Goal: Transaction & Acquisition: Obtain resource

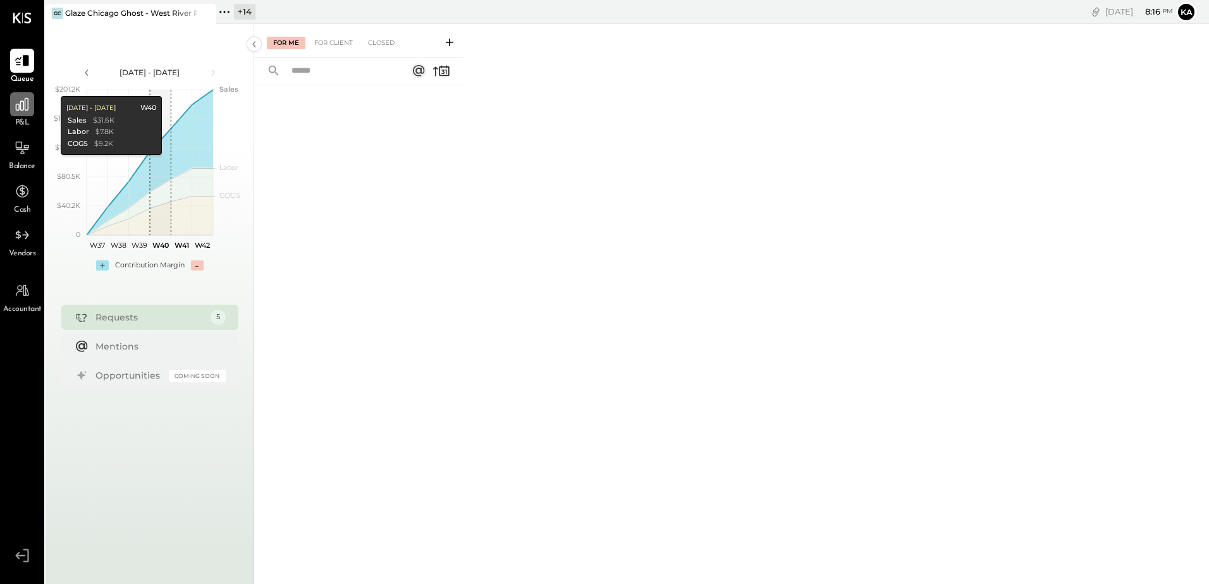
click at [22, 114] on div at bounding box center [22, 104] width 24 height 24
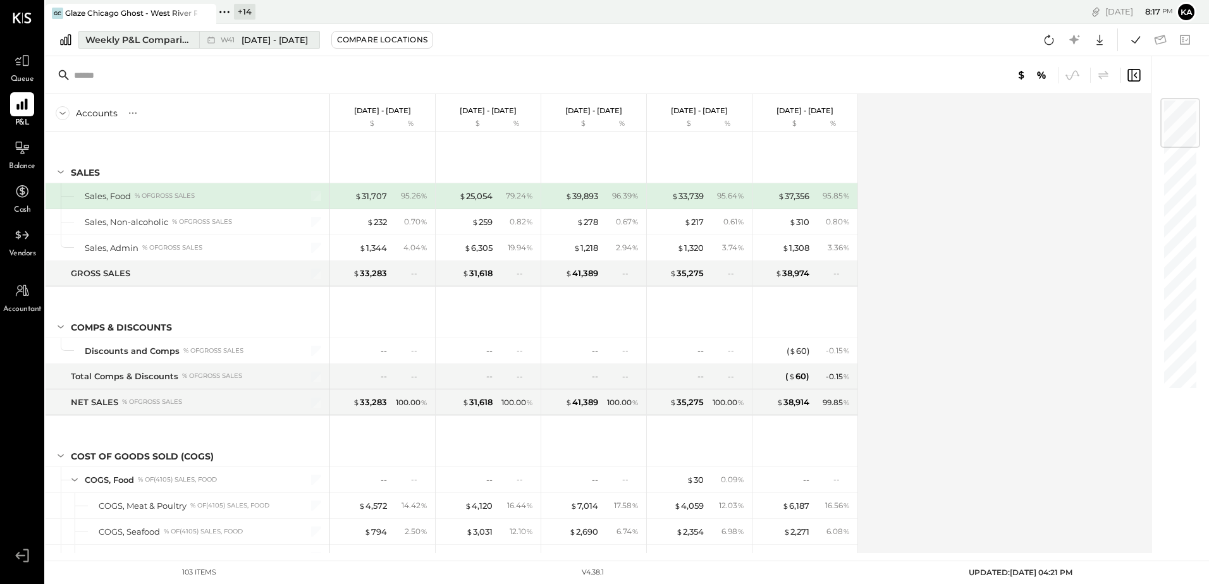
click at [223, 40] on span "W41" at bounding box center [230, 40] width 18 height 7
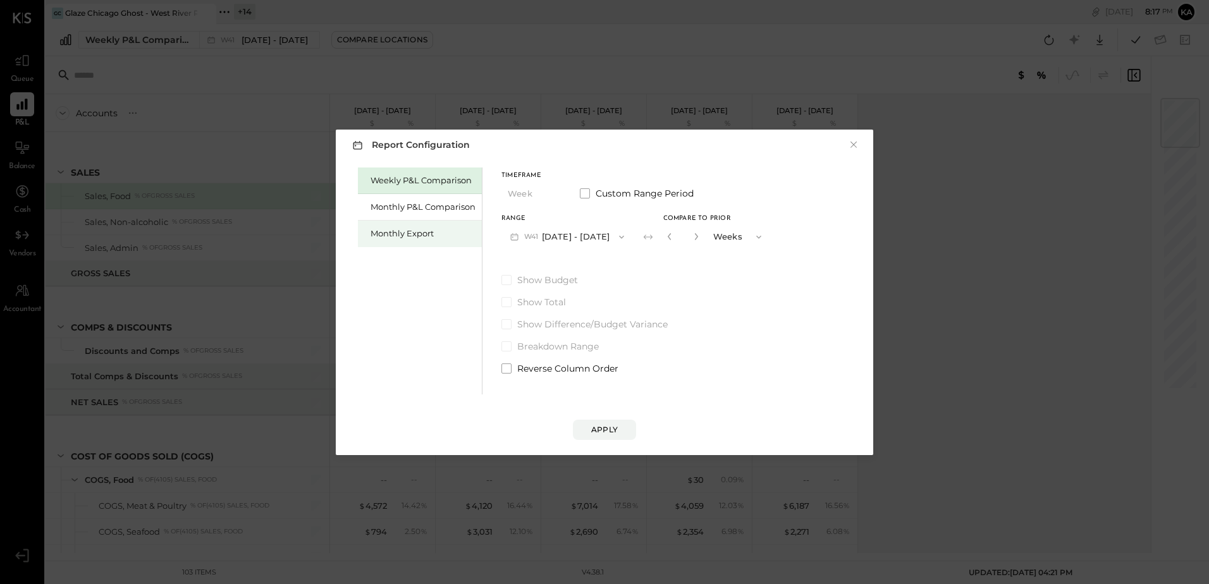
click at [429, 232] on div "Monthly Export" at bounding box center [422, 234] width 105 height 12
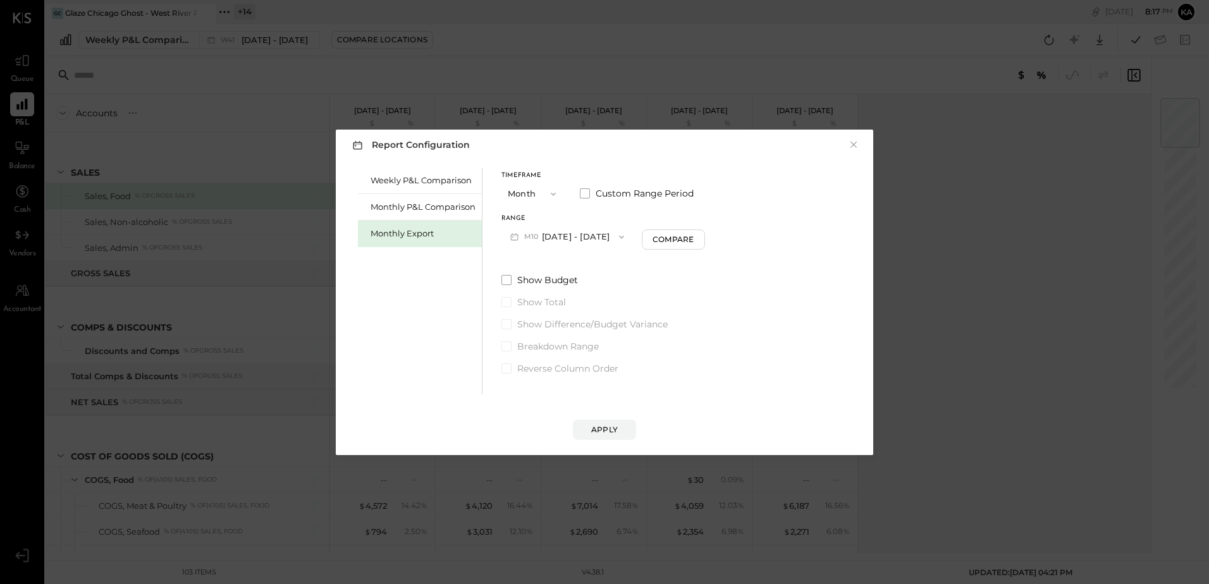
click at [619, 237] on icon "button" at bounding box center [621, 236] width 5 height 3
click at [576, 292] on span "[DATE] - [DATE]" at bounding box center [563, 291] width 60 height 11
click at [607, 428] on div "Apply" at bounding box center [604, 429] width 27 height 11
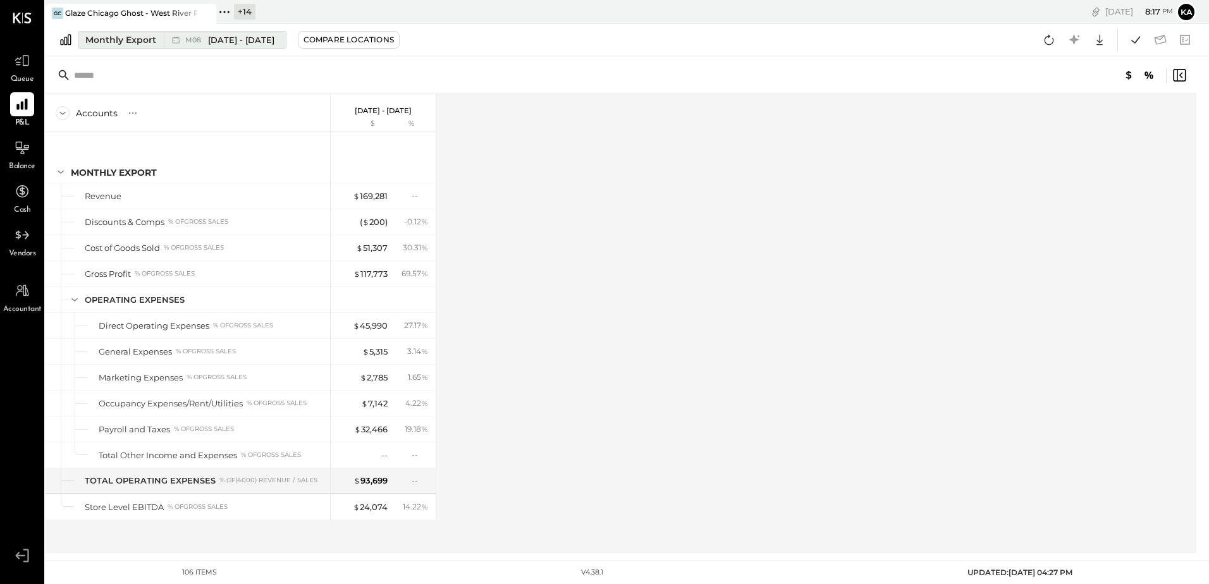
click at [147, 37] on div "Monthly Export" at bounding box center [120, 40] width 71 height 13
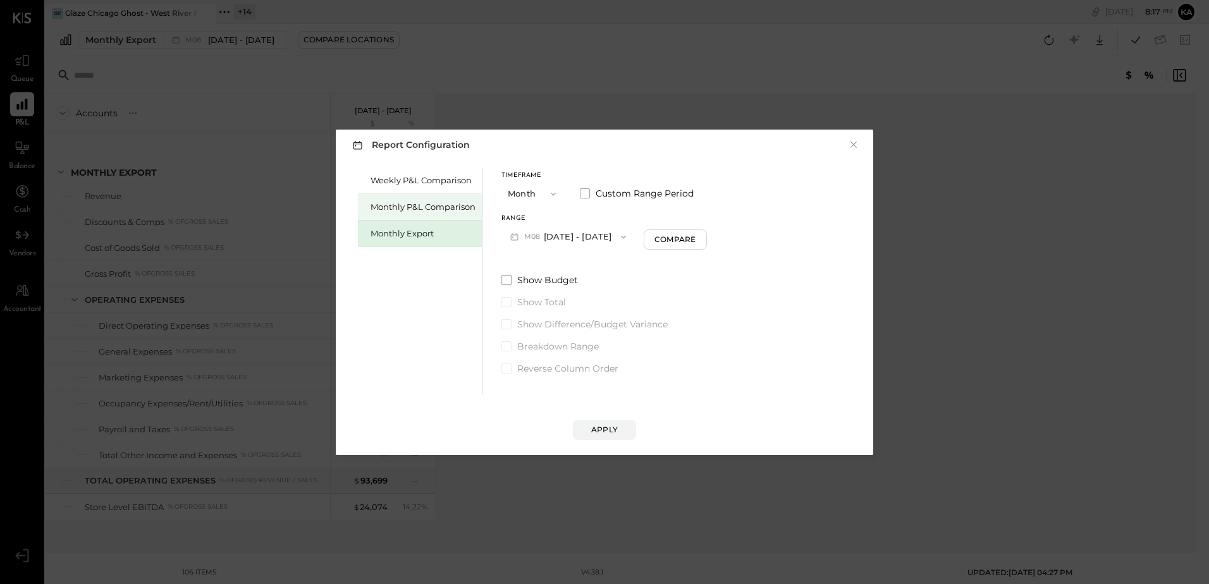
click at [443, 206] on div "Monthly P&L Comparison" at bounding box center [422, 207] width 105 height 12
click at [616, 233] on icon "button" at bounding box center [621, 237] width 10 height 10
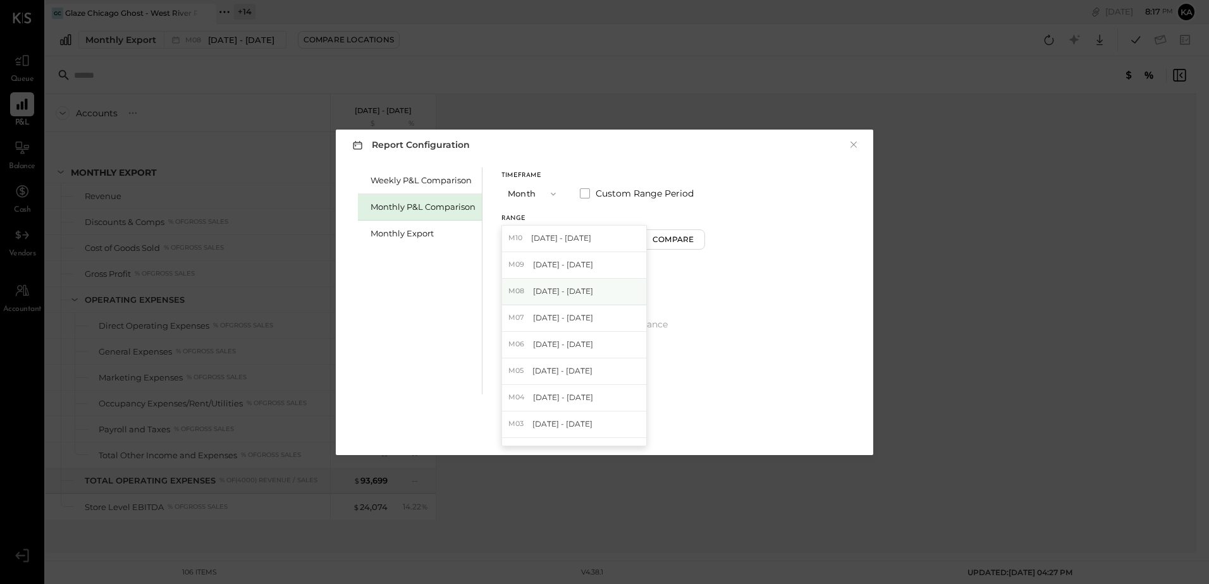
click at [582, 289] on span "[DATE] - [DATE]" at bounding box center [563, 291] width 60 height 11
click at [609, 428] on div "Apply" at bounding box center [604, 429] width 27 height 11
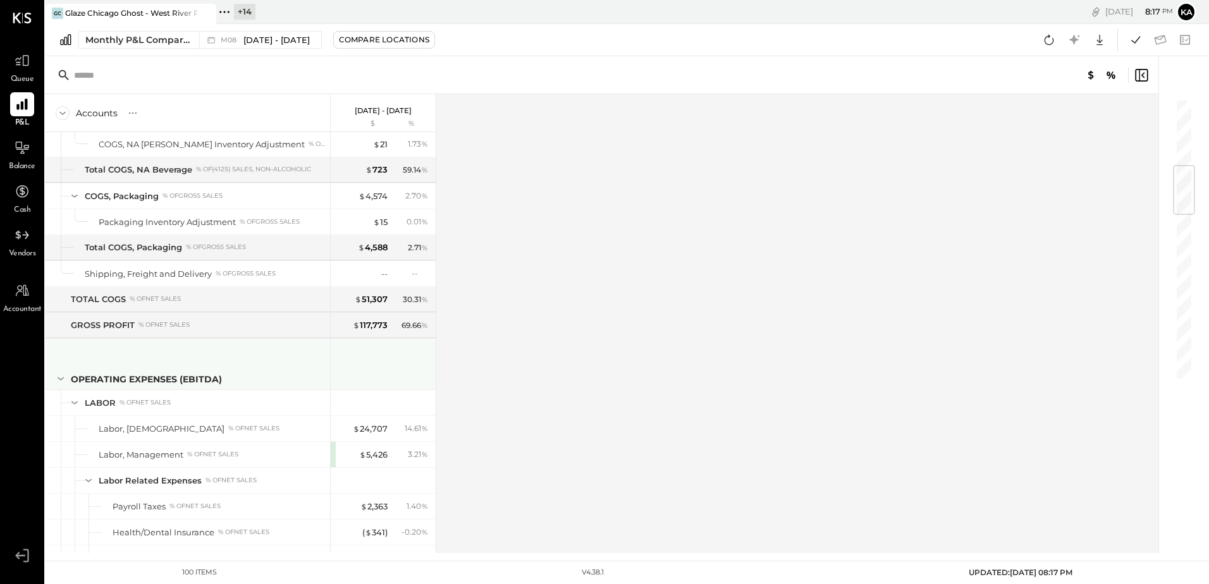
scroll to position [695, 0]
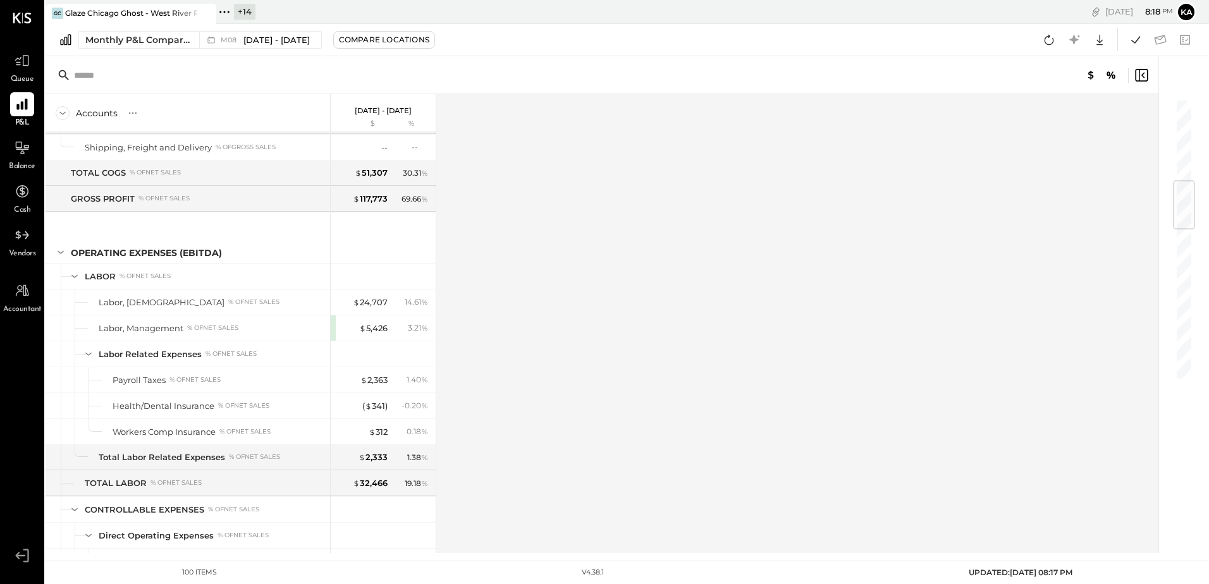
click at [927, 310] on div "Accounts S % GL [DATE] - [DATE] $ % SALES Sales, Food % of GROSS SALES Sales, N…" at bounding box center [603, 323] width 1114 height 459
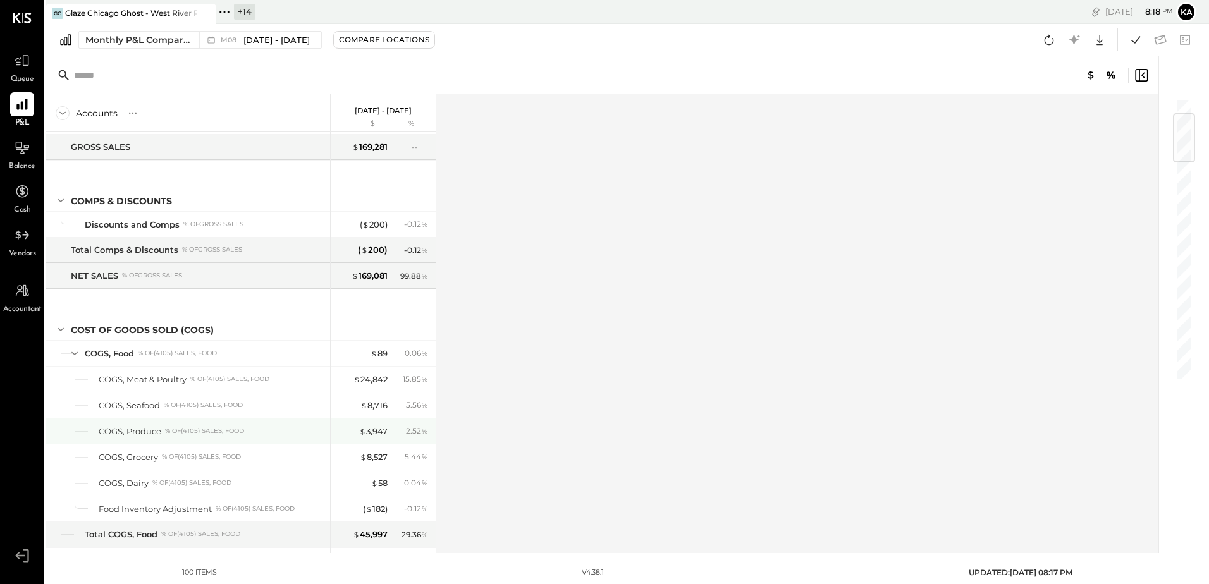
scroll to position [0, 0]
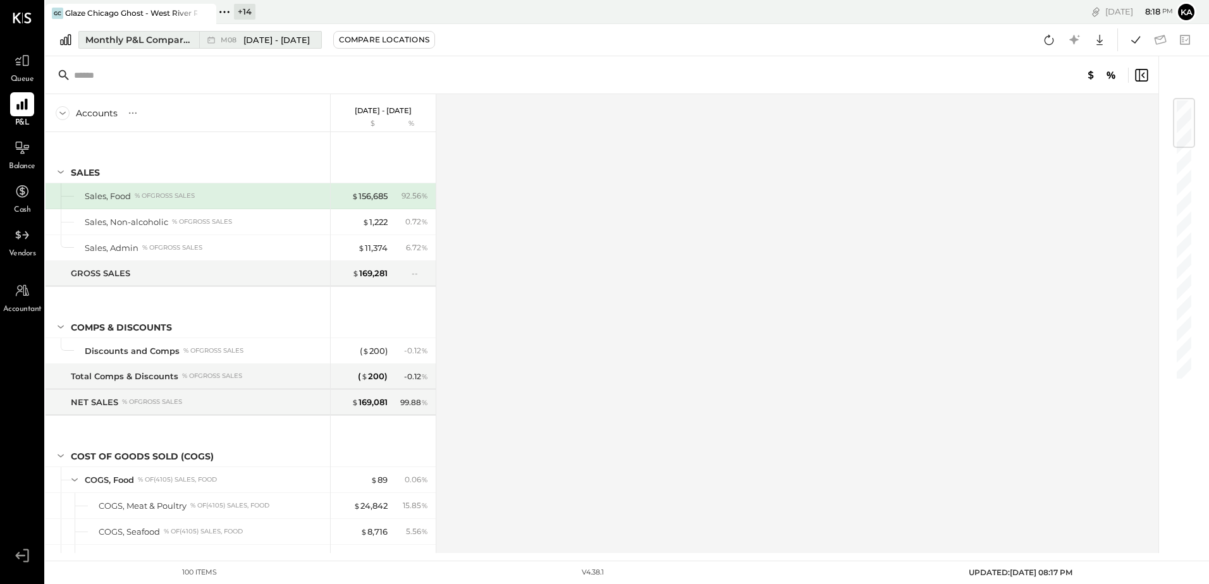
click at [293, 35] on span "[DATE] - [DATE]" at bounding box center [276, 40] width 66 height 12
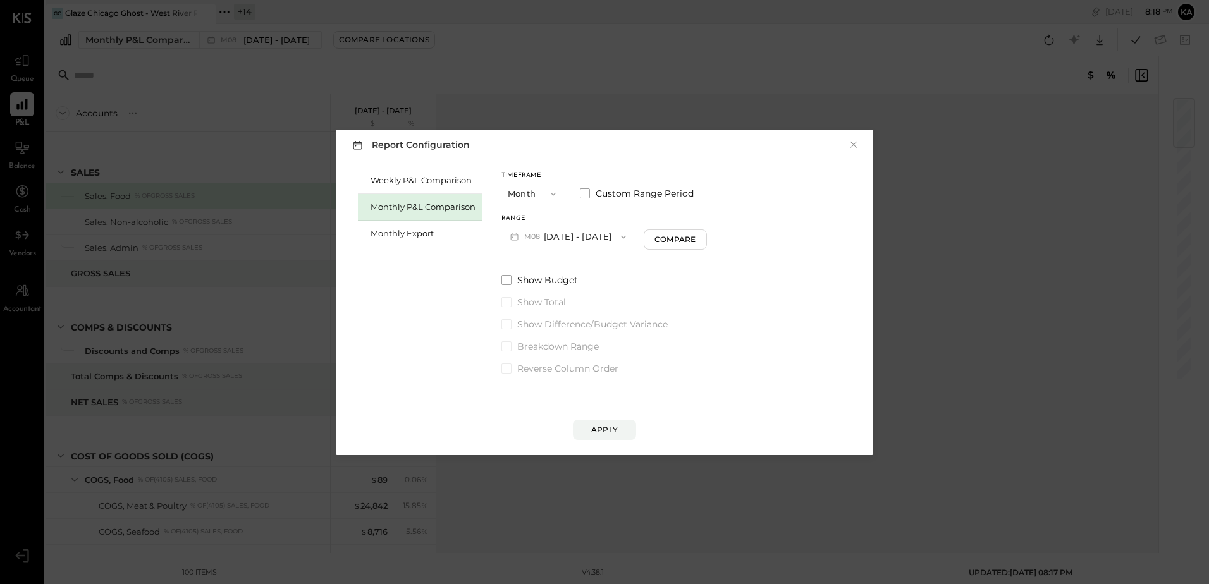
click at [618, 235] on icon "button" at bounding box center [623, 237] width 10 height 10
click at [587, 348] on div "M01 [DATE] - [DATE]" at bounding box center [574, 351] width 144 height 27
click at [627, 194] on span "Custom Range Period" at bounding box center [644, 193] width 98 height 13
click at [676, 237] on icon "button" at bounding box center [671, 237] width 10 height 10
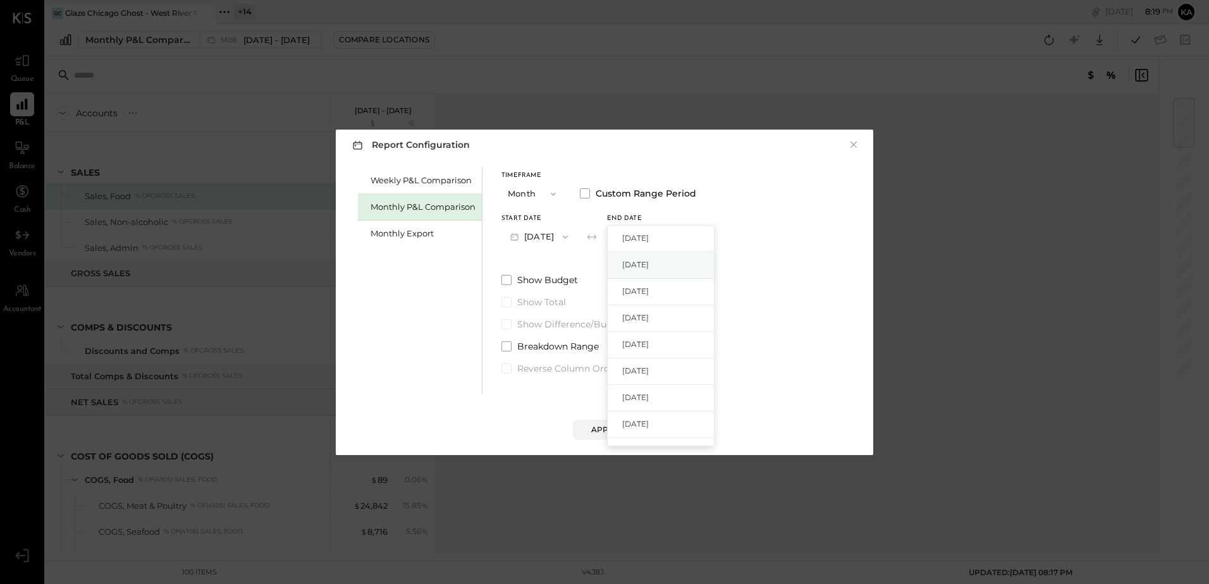
click at [649, 264] on span "[DATE]" at bounding box center [635, 264] width 27 height 11
click at [609, 429] on div "Apply" at bounding box center [604, 429] width 27 height 11
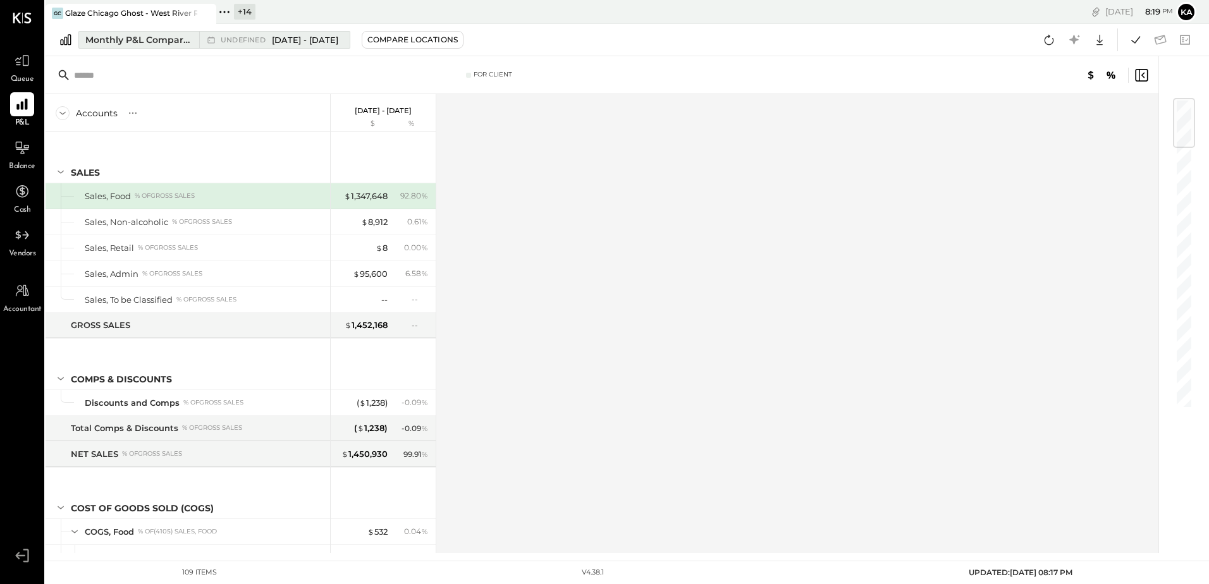
click at [333, 39] on span "[DATE] - [DATE]" at bounding box center [305, 40] width 66 height 12
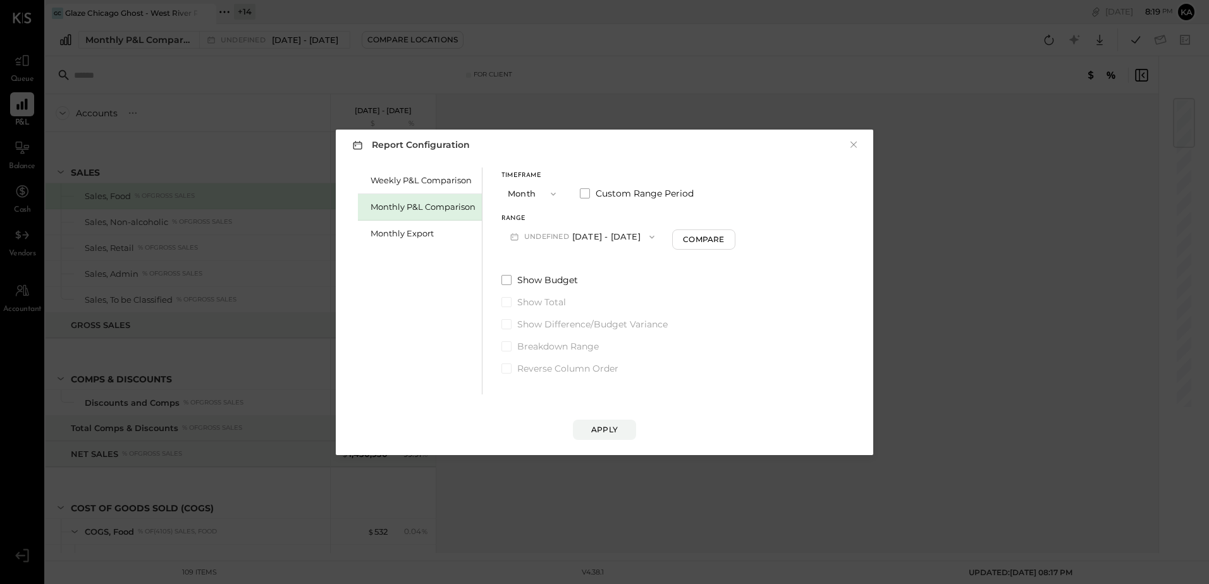
click at [637, 235] on button "undefined [DATE] - [DATE]" at bounding box center [582, 236] width 162 height 23
click at [653, 195] on span "Custom Range Period" at bounding box center [644, 193] width 98 height 13
click at [675, 235] on button "[DATE]" at bounding box center [644, 236] width 75 height 23
click at [649, 290] on span "[DATE]" at bounding box center [635, 291] width 27 height 11
click at [606, 430] on div "Apply" at bounding box center [604, 429] width 27 height 11
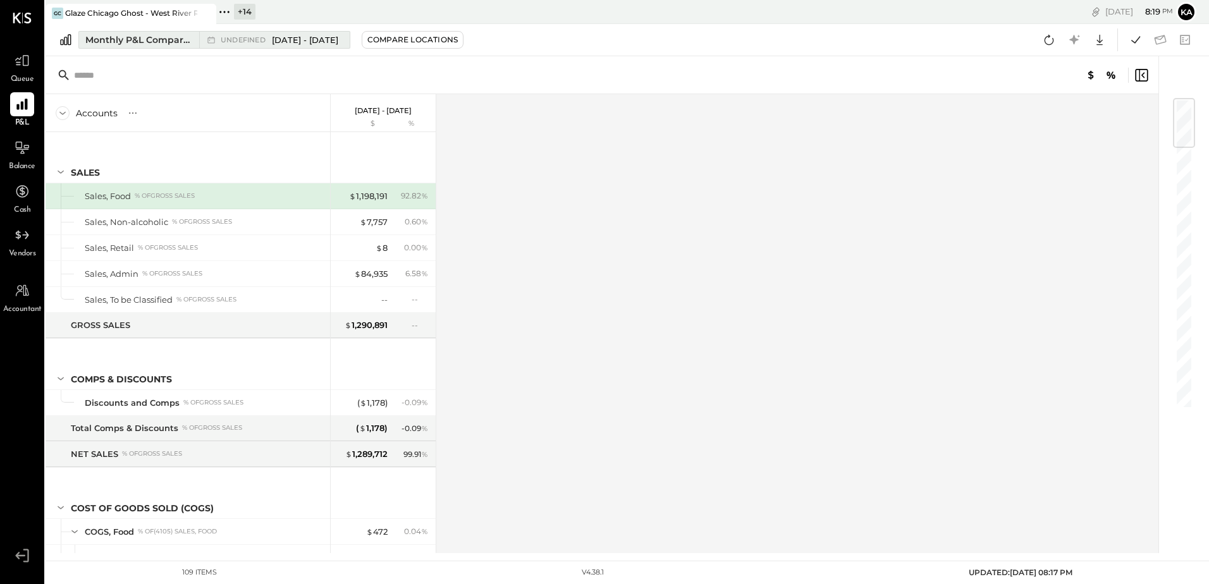
click at [338, 41] on span "[DATE] - [DATE]" at bounding box center [305, 40] width 66 height 12
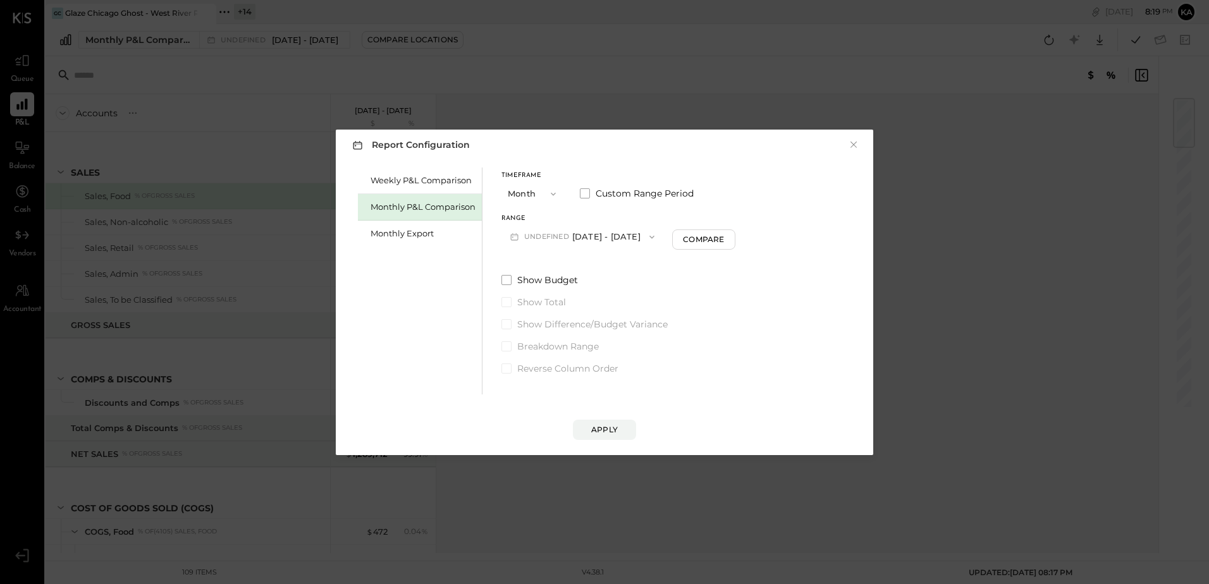
click at [670, 112] on div "Report Configuration × Weekly P&L Comparison Monthly P&L Comparison Monthly Exp…" at bounding box center [604, 292] width 1209 height 584
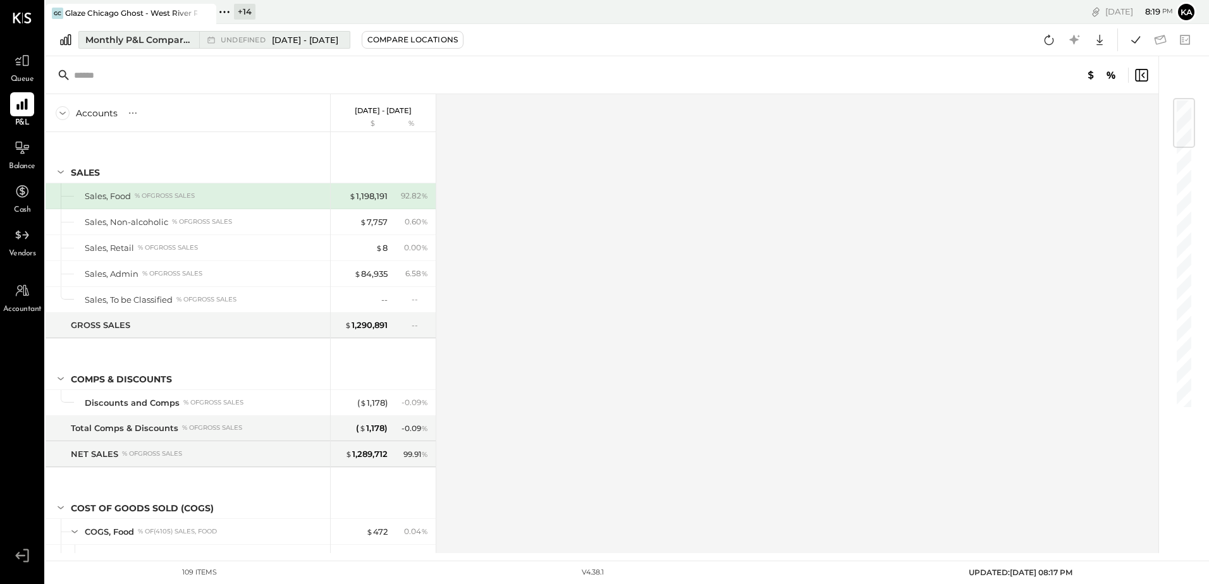
click at [322, 39] on span "[DATE] - [DATE]" at bounding box center [305, 40] width 66 height 12
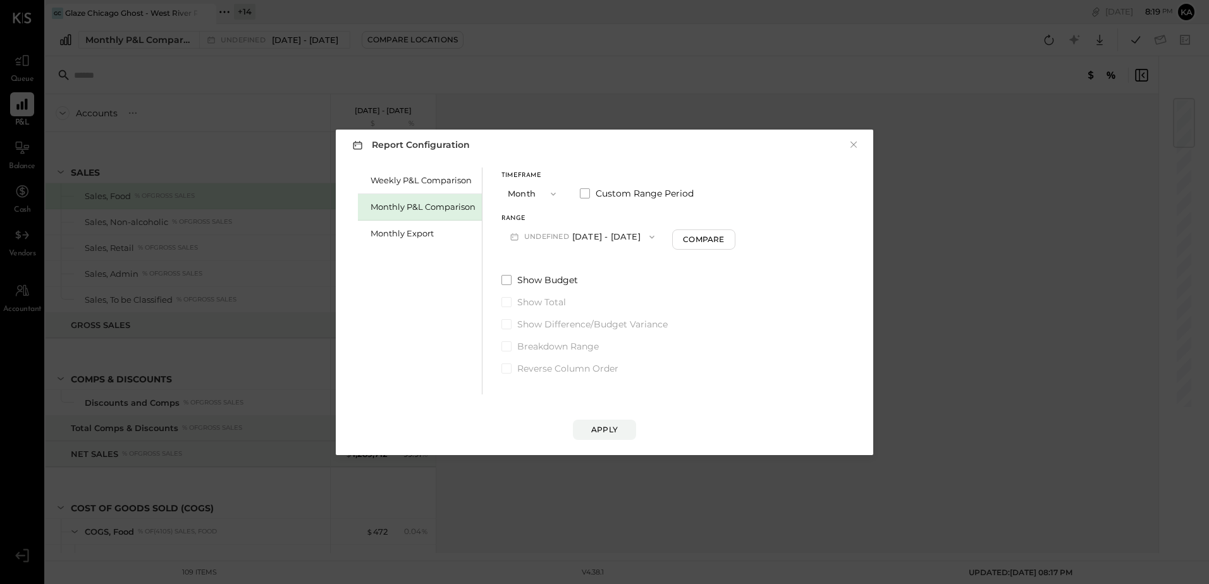
click at [657, 235] on icon "button" at bounding box center [652, 237] width 10 height 10
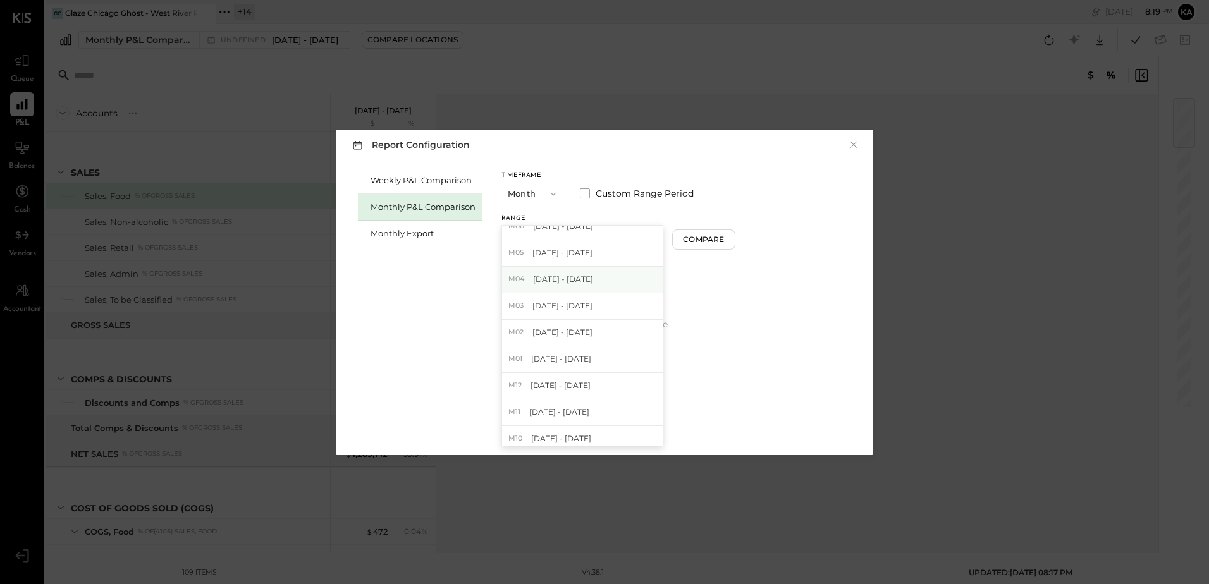
scroll to position [126, 0]
click at [585, 351] on div "M01 [DATE] - [DATE]" at bounding box center [582, 351] width 161 height 27
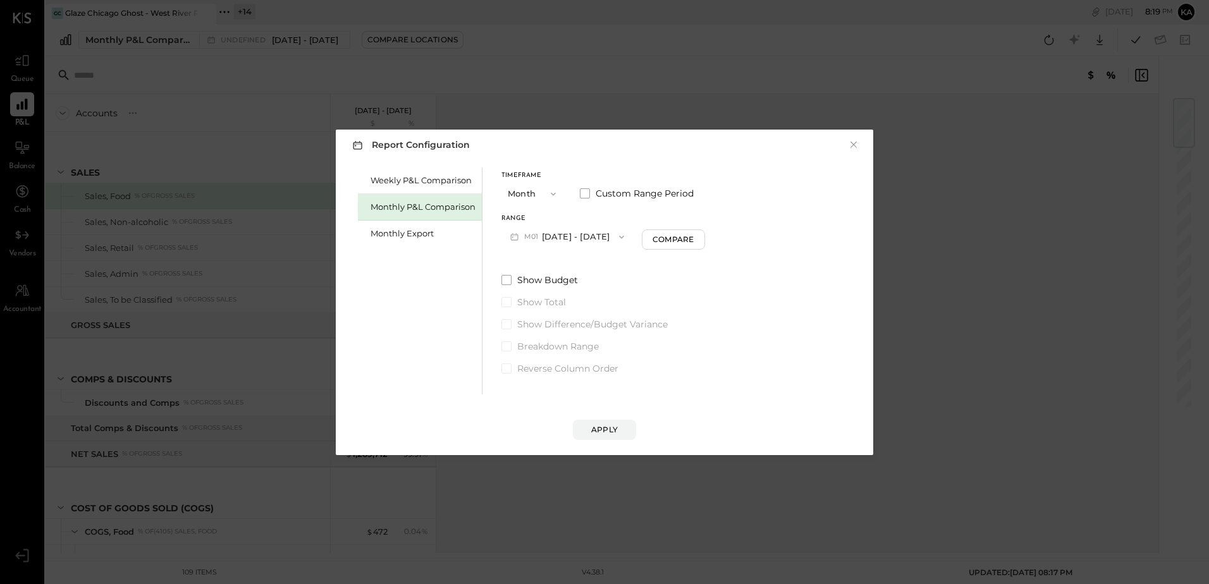
drag, startPoint x: 585, startPoint y: 351, endPoint x: 594, endPoint y: 353, distance: 9.2
click at [586, 351] on span "Breakdown Range" at bounding box center [558, 346] width 82 height 13
click at [611, 426] on div "Apply" at bounding box center [604, 429] width 27 height 11
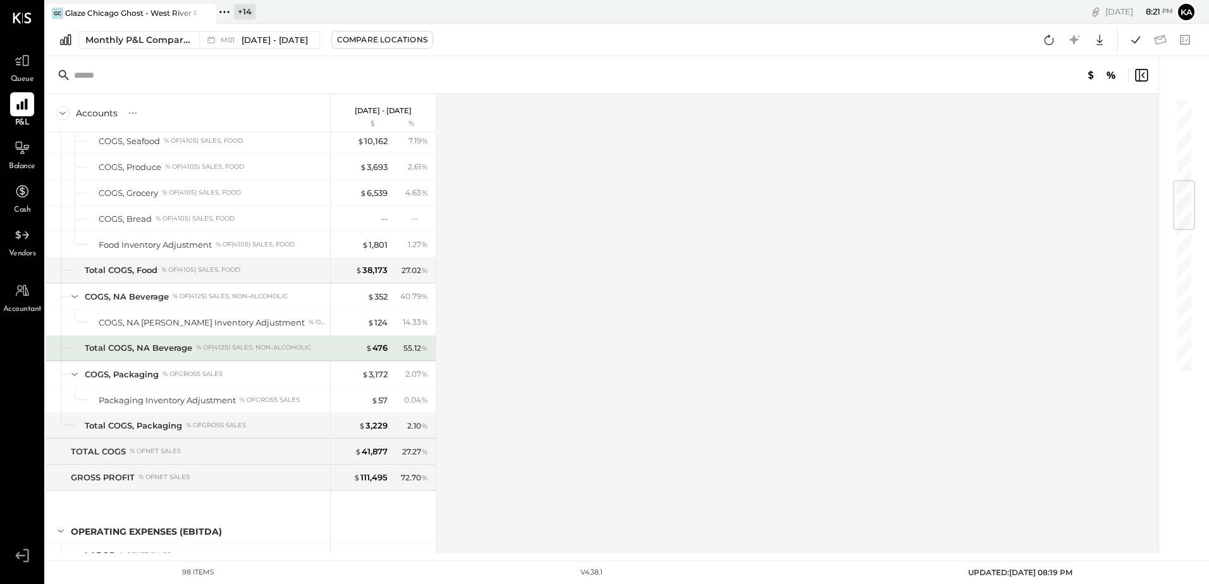
scroll to position [695, 0]
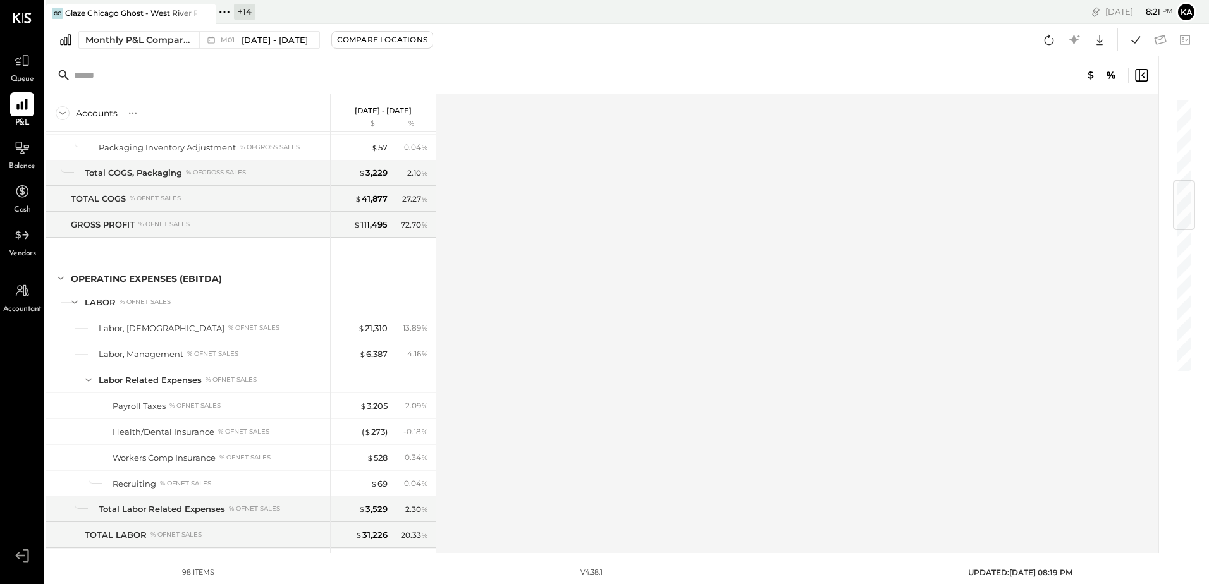
click at [278, 49] on div "Monthly P&L Comparison M01 [DATE] - [DATE] Compare Locations Google Sheets Excel" at bounding box center [627, 40] width 1163 height 32
click at [277, 44] on span "[DATE] - [DATE]" at bounding box center [274, 40] width 66 height 12
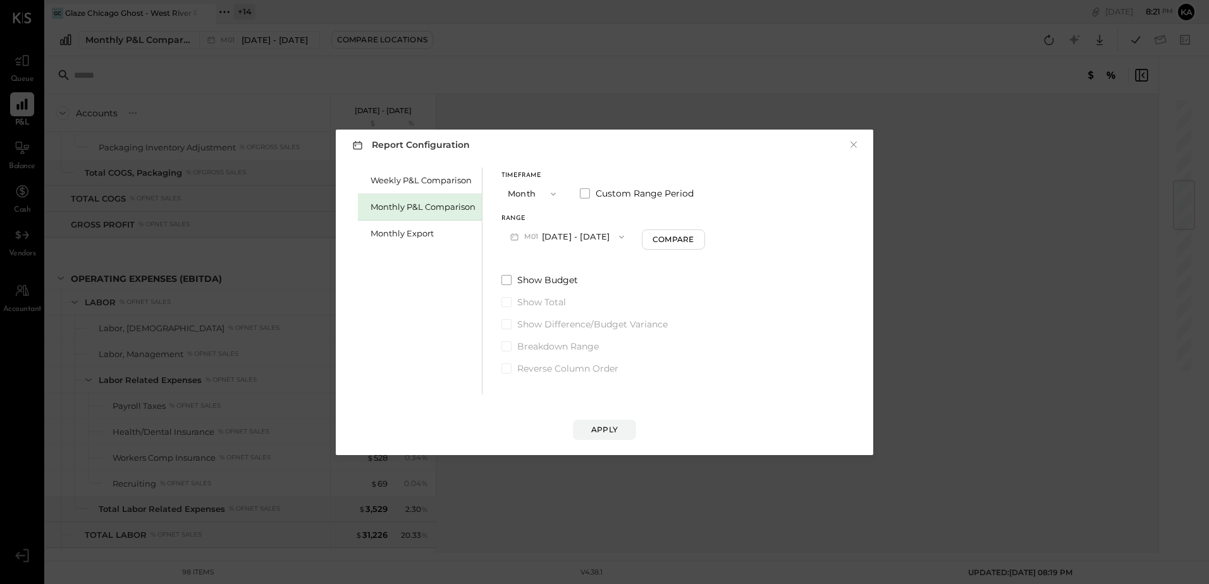
click at [524, 191] on button "Month" at bounding box center [532, 193] width 63 height 23
click at [532, 237] on div "YTD" at bounding box center [533, 239] width 62 height 23
click at [604, 427] on div "Apply" at bounding box center [604, 429] width 27 height 11
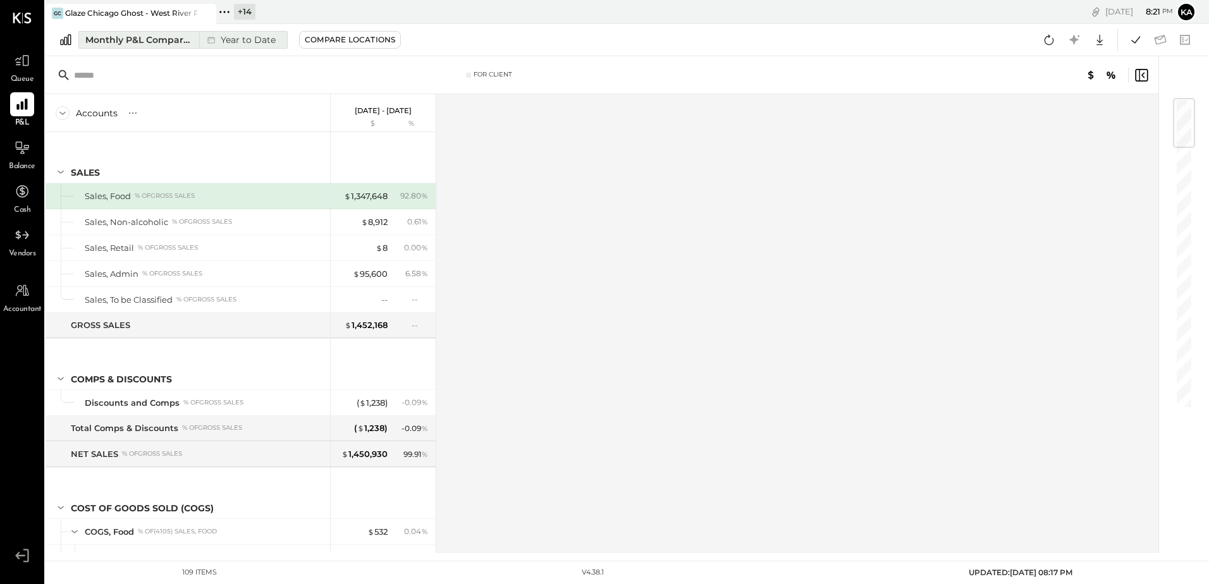
click at [275, 40] on div "Year to Date" at bounding box center [240, 40] width 82 height 16
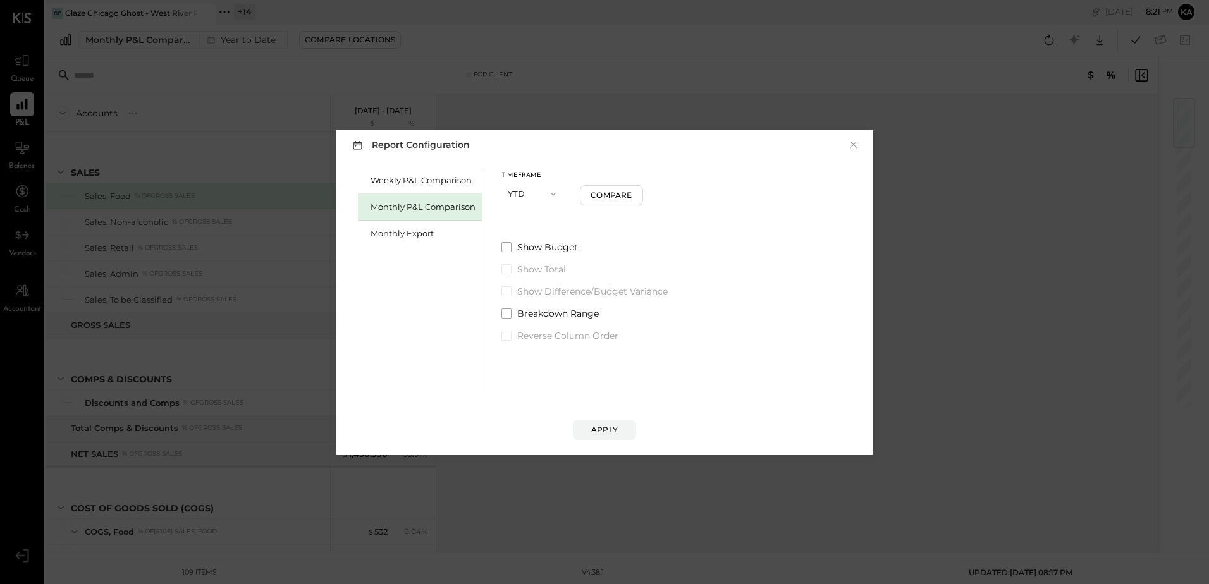
click at [530, 197] on button "YTD" at bounding box center [532, 193] width 63 height 23
click at [528, 195] on span "Month" at bounding box center [523, 194] width 25 height 8
click at [642, 235] on button "Compare" at bounding box center [673, 239] width 63 height 20
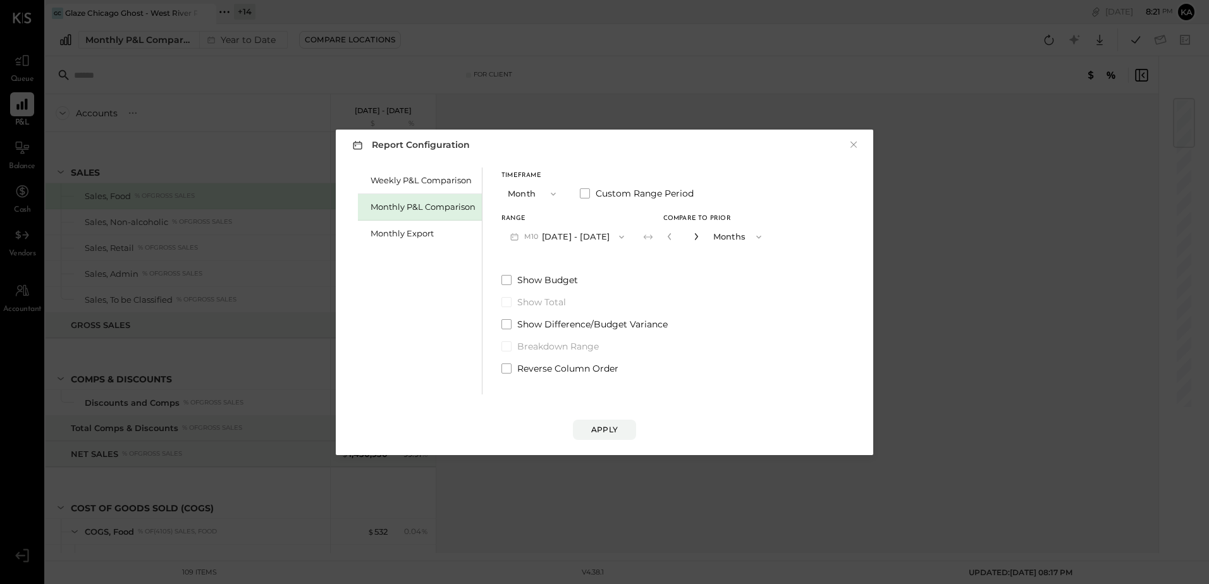
click at [694, 239] on icon "button" at bounding box center [695, 236] width 3 height 7
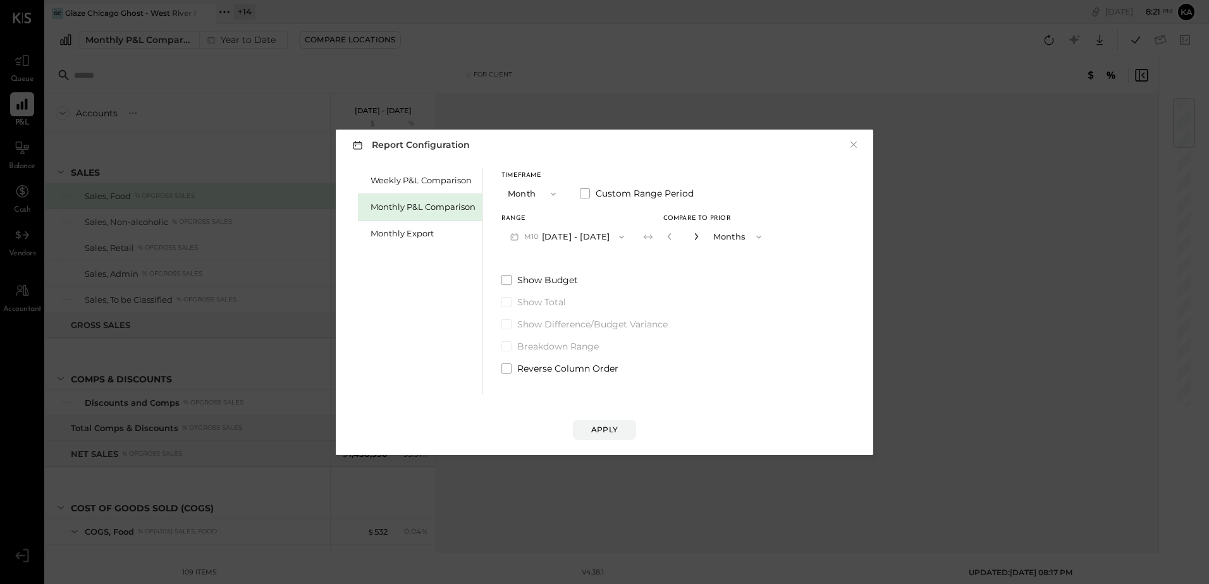
click at [694, 239] on icon "button" at bounding box center [695, 236] width 3 height 7
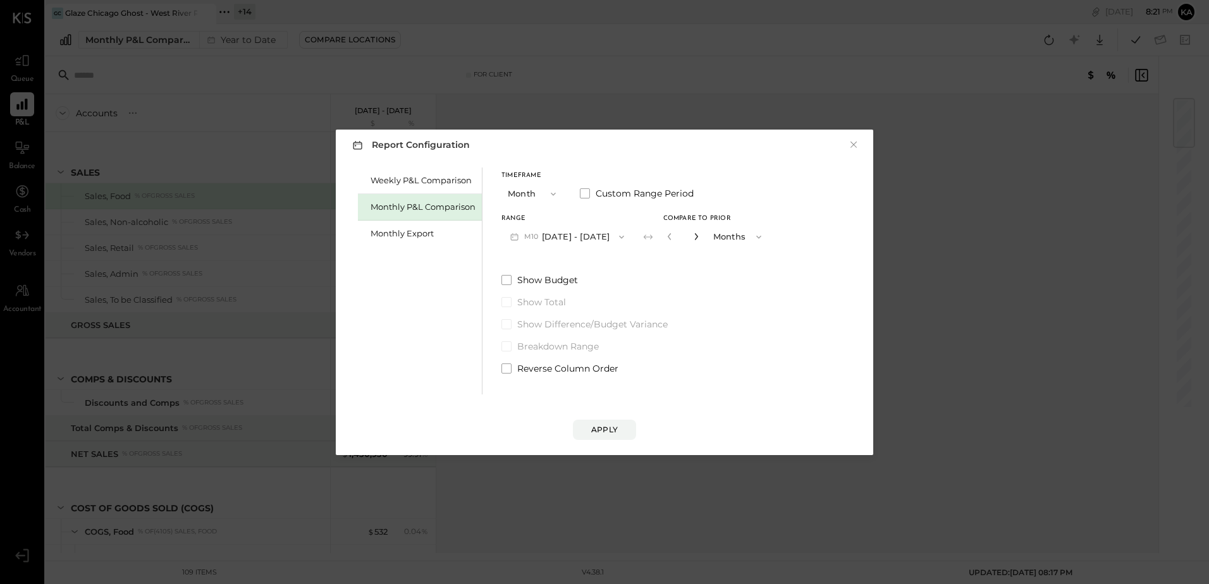
click at [694, 239] on icon "button" at bounding box center [695, 236] width 3 height 7
type input "**"
click at [614, 435] on div "Apply" at bounding box center [604, 429] width 27 height 11
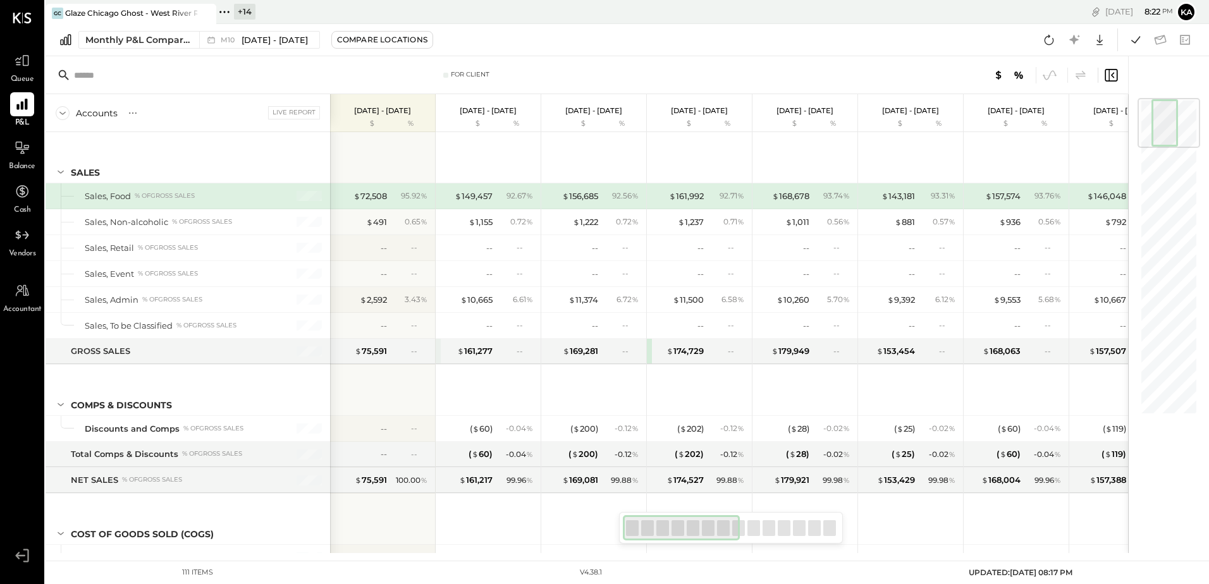
click at [224, 10] on icon at bounding box center [224, 12] width 16 height 16
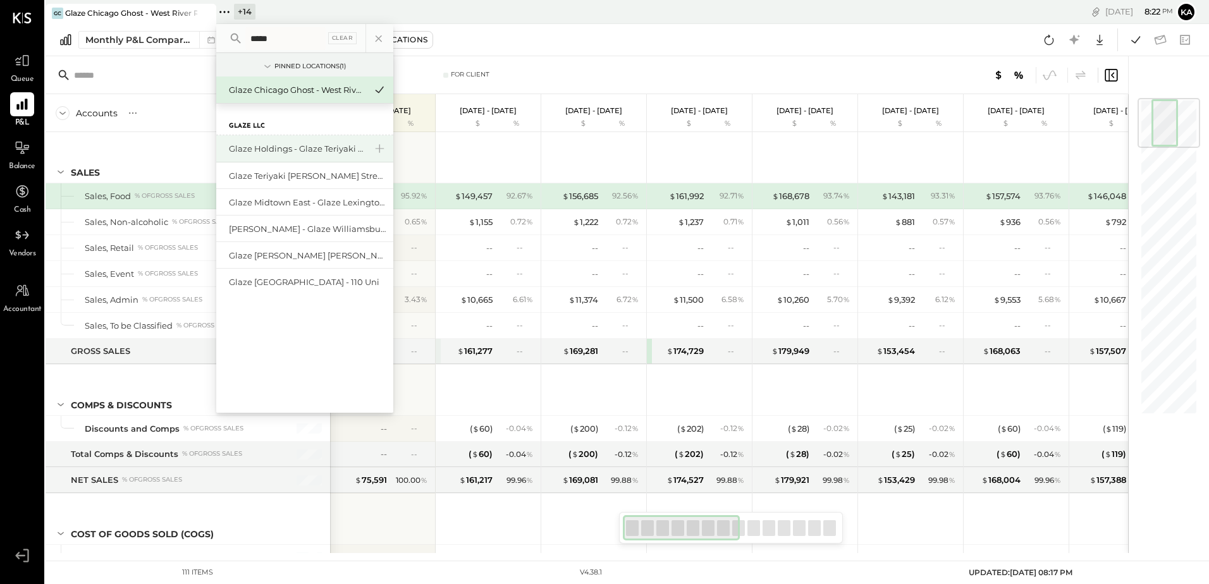
type input "*****"
click at [327, 150] on div "Glaze Holdings - Glaze Teriyaki Holdings LLC" at bounding box center [297, 149] width 137 height 12
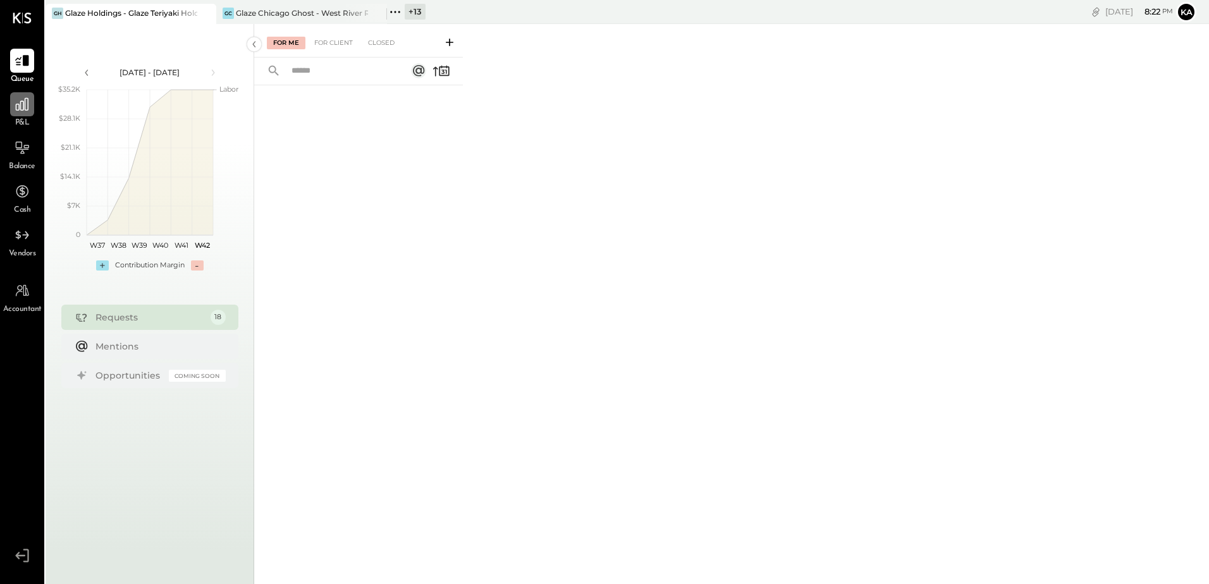
click at [21, 109] on icon at bounding box center [22, 104] width 13 height 13
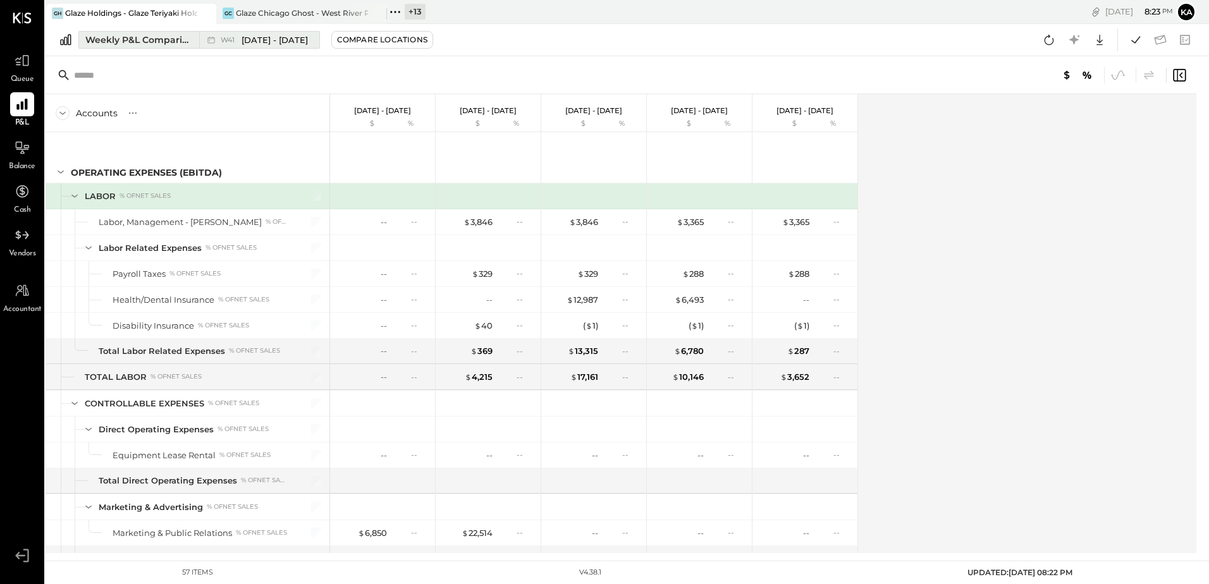
click at [281, 39] on span "[DATE] - [DATE]" at bounding box center [274, 40] width 66 height 12
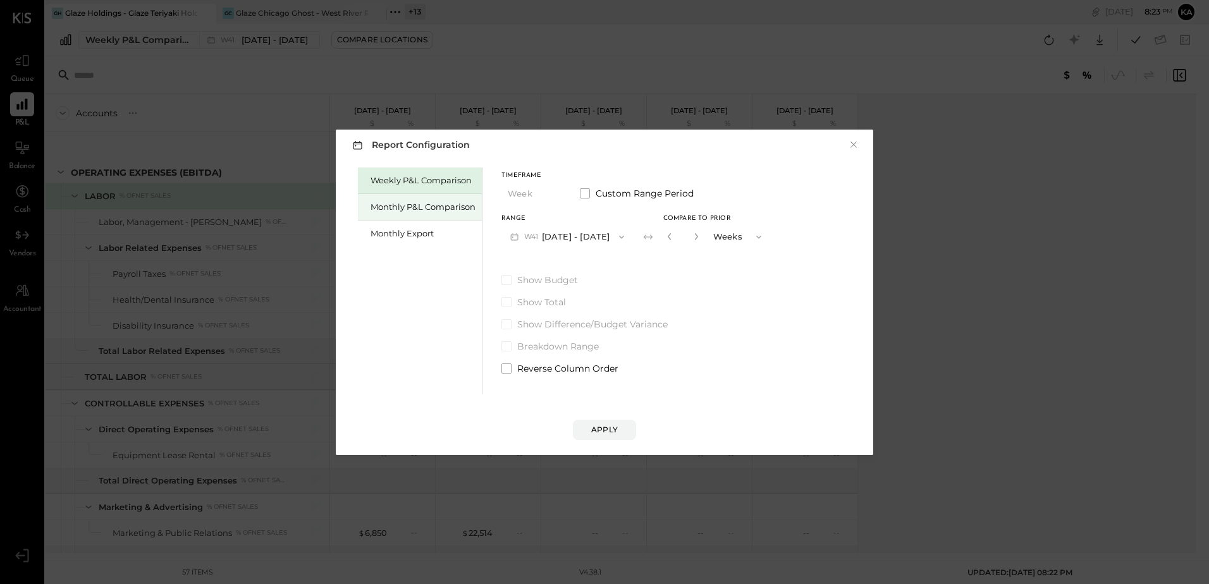
click at [429, 207] on div "Monthly P&L Comparison" at bounding box center [422, 207] width 105 height 12
click at [600, 238] on button "M10 [DATE] - [DATE]" at bounding box center [566, 236] width 131 height 23
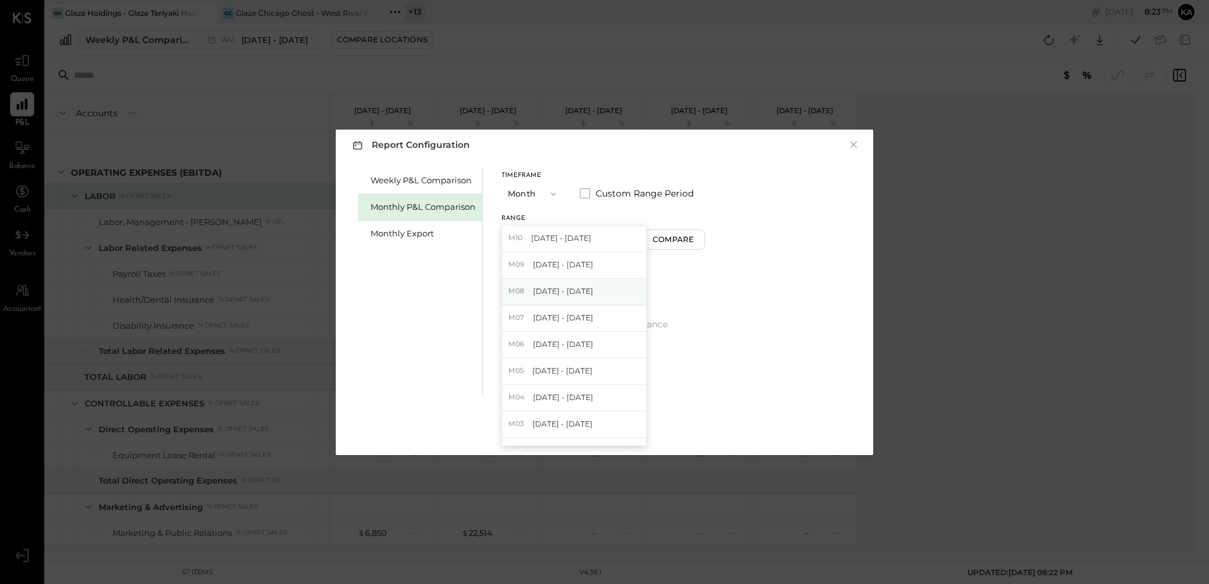
click at [567, 290] on span "[DATE] - [DATE]" at bounding box center [563, 291] width 60 height 11
click at [605, 434] on div "Apply" at bounding box center [604, 429] width 27 height 11
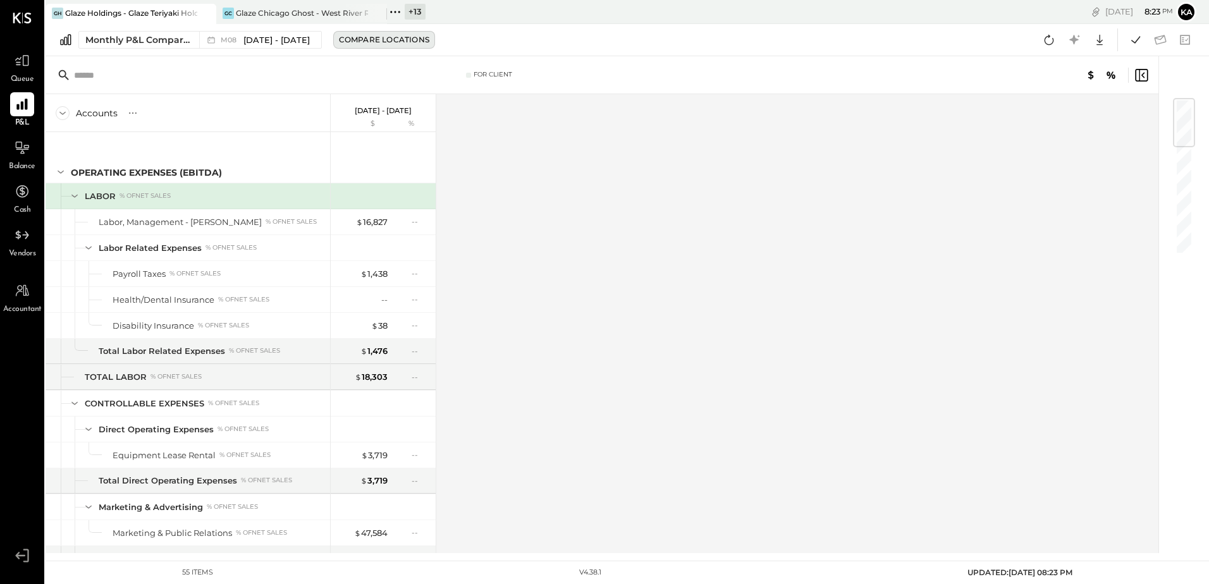
click at [377, 38] on div "Compare Locations" at bounding box center [384, 39] width 90 height 11
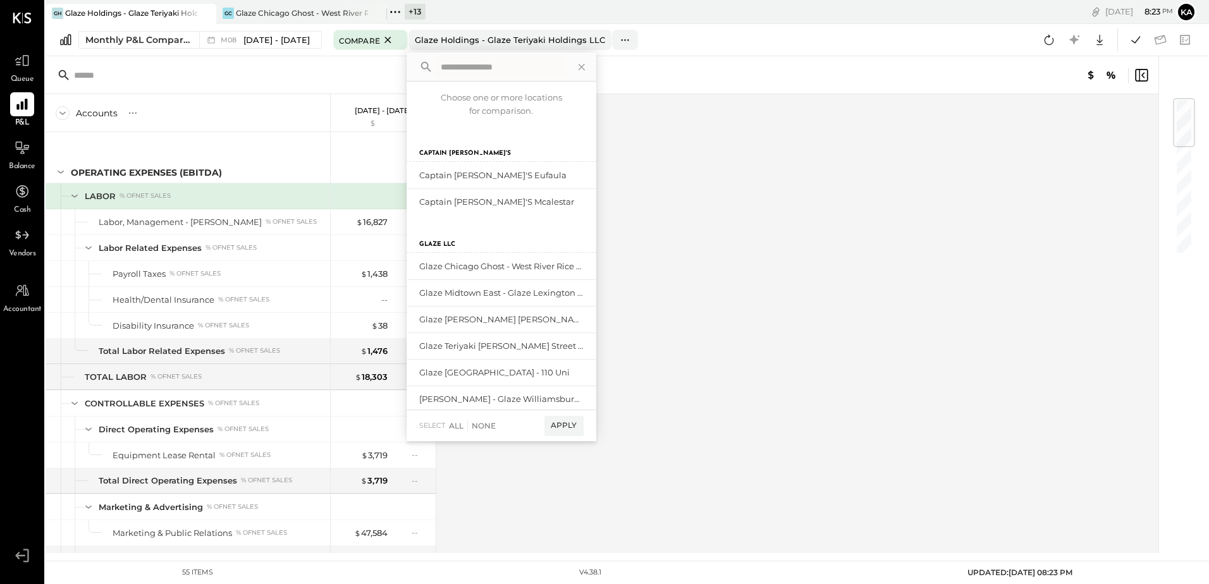
click at [674, 166] on div "Accounts S % GL [DATE] - [DATE] $ % OPERATING EXPENSES (EBITDA) LABOR % of NET …" at bounding box center [603, 323] width 1114 height 459
click at [575, 68] on icon at bounding box center [581, 67] width 16 height 16
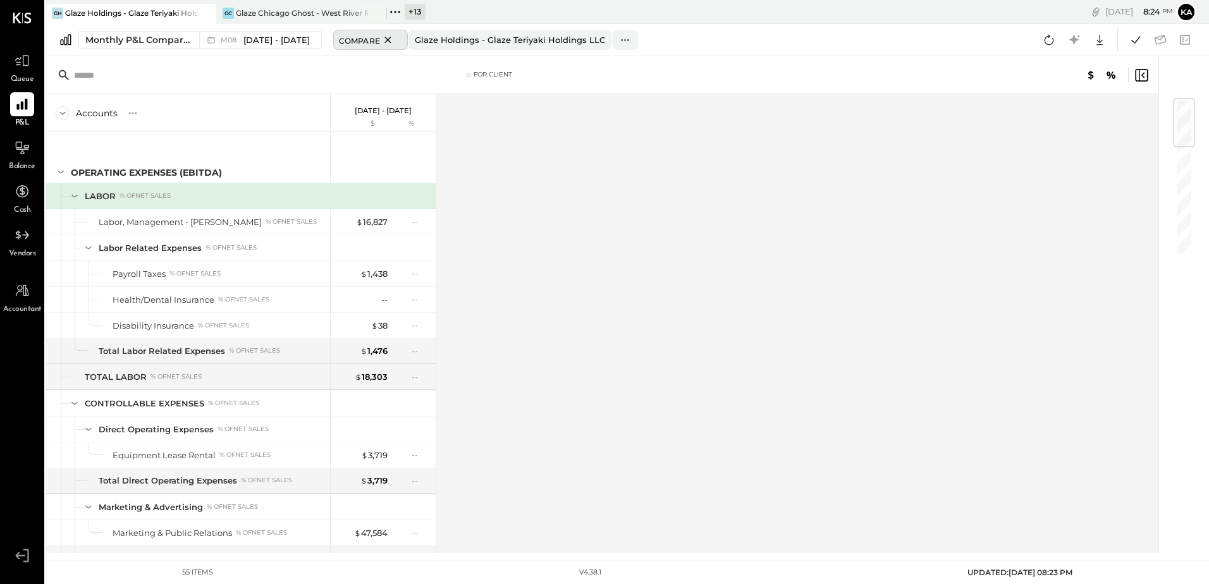
click at [364, 38] on span "Compare" at bounding box center [359, 40] width 41 height 13
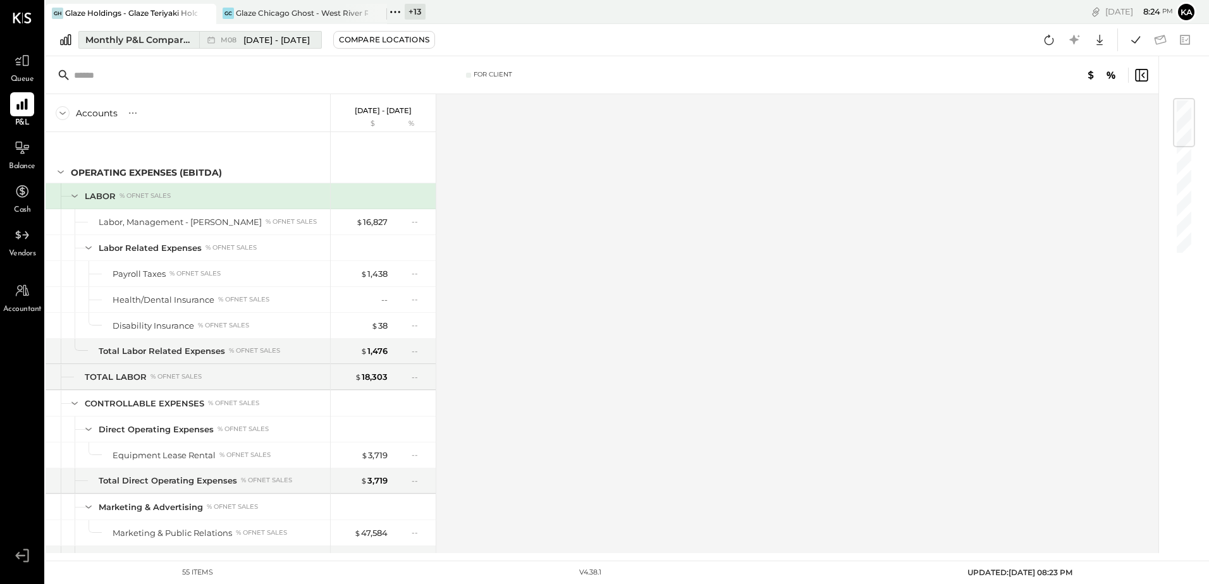
click at [278, 39] on span "[DATE] - [DATE]" at bounding box center [276, 40] width 66 height 12
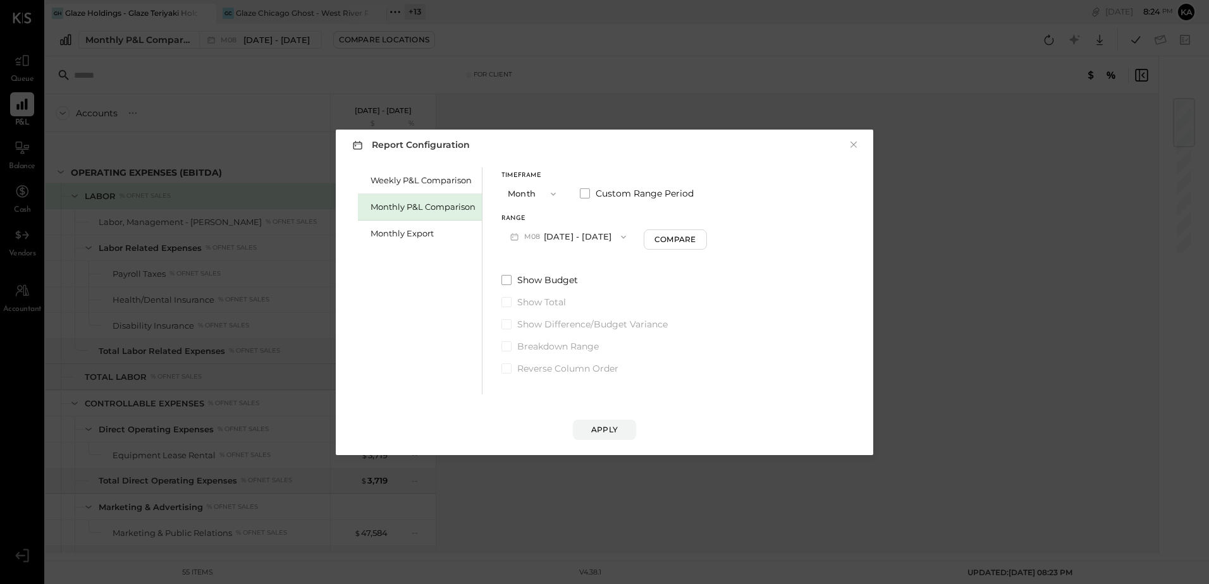
click at [589, 88] on div "Report Configuration × Weekly P&L Comparison Monthly P&L Comparison Monthly Exp…" at bounding box center [604, 292] width 1209 height 584
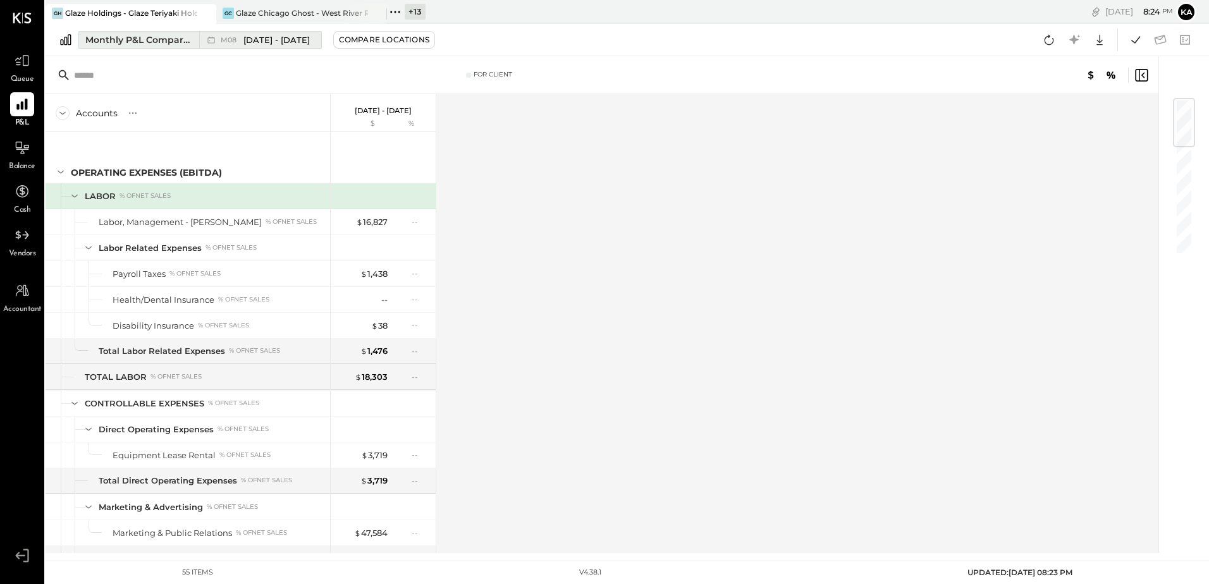
click at [295, 40] on span "[DATE] - [DATE]" at bounding box center [276, 40] width 66 height 12
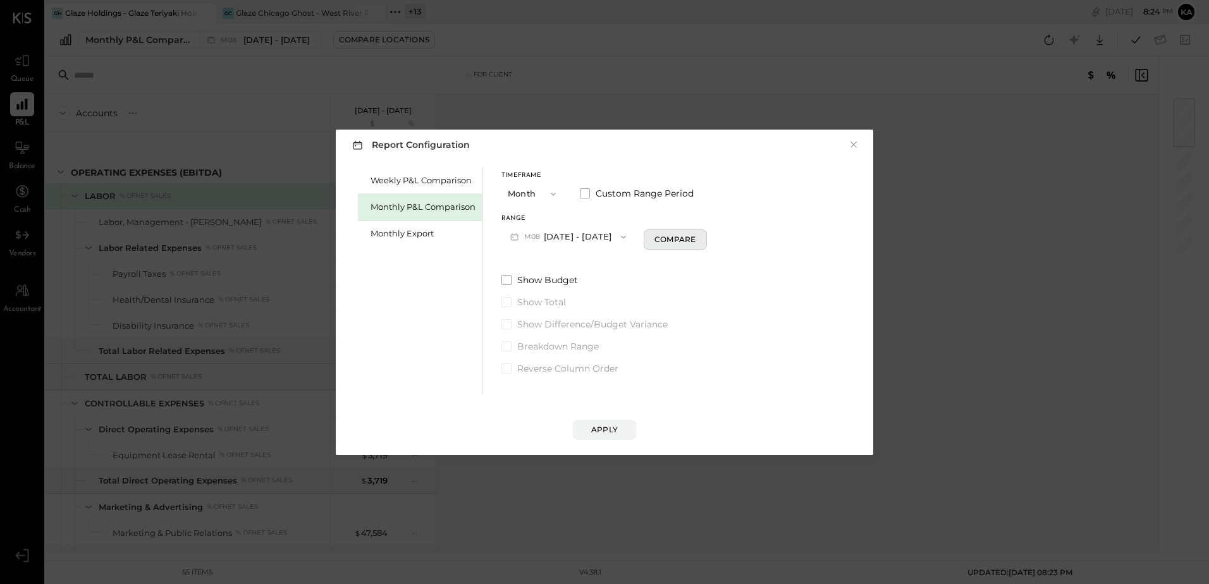
click at [669, 242] on div "Compare" at bounding box center [674, 239] width 41 height 11
click at [694, 238] on icon "button" at bounding box center [698, 237] width 8 height 8
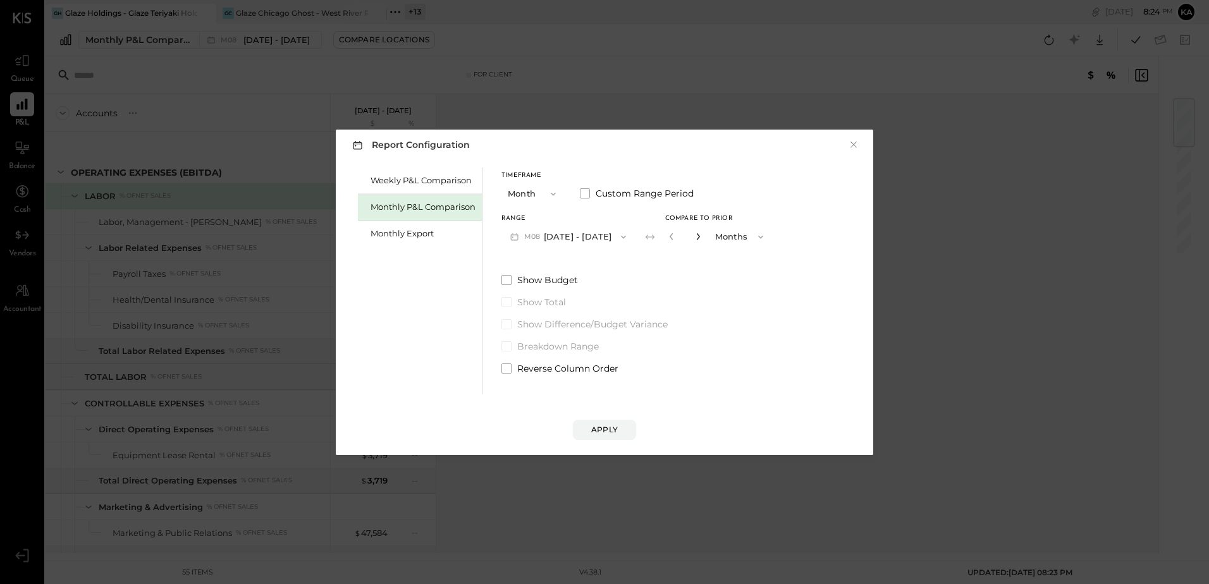
click at [694, 238] on icon "button" at bounding box center [698, 237] width 8 height 8
type input "*"
click at [618, 236] on icon "button" at bounding box center [623, 237] width 10 height 10
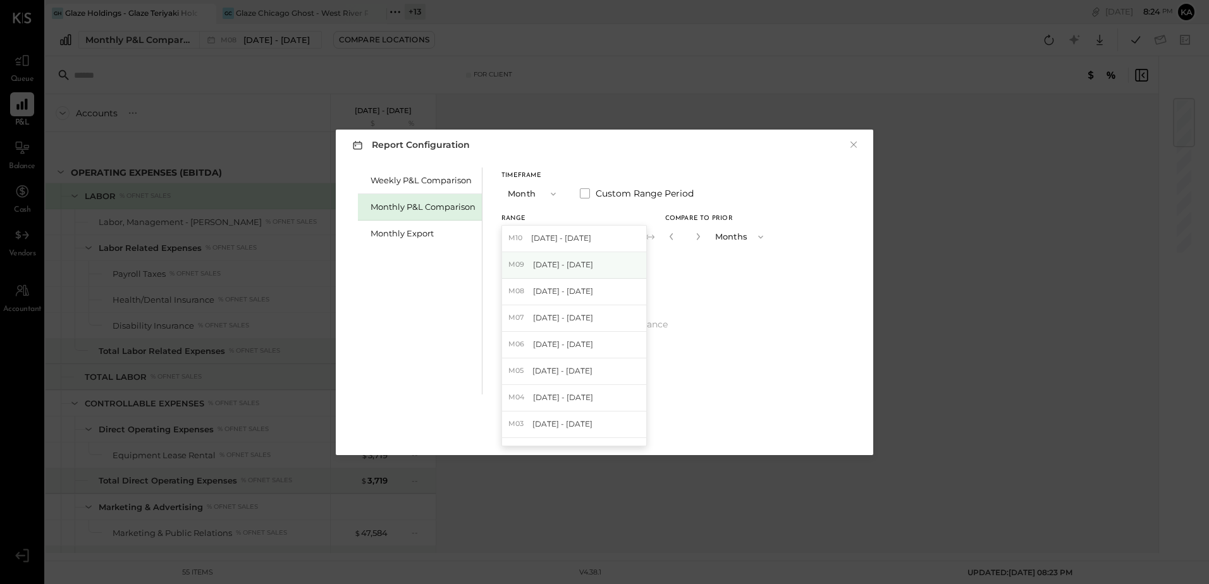
click at [587, 265] on span "[DATE] - [DATE]" at bounding box center [563, 264] width 60 height 11
click at [592, 428] on div "Apply" at bounding box center [604, 429] width 27 height 11
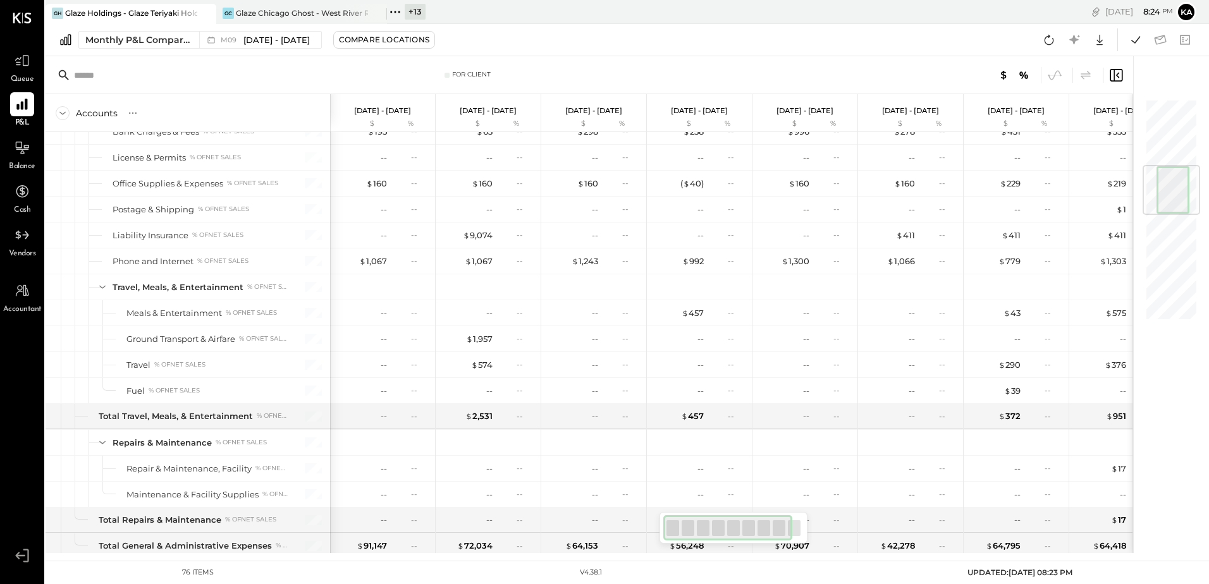
scroll to position [563, 0]
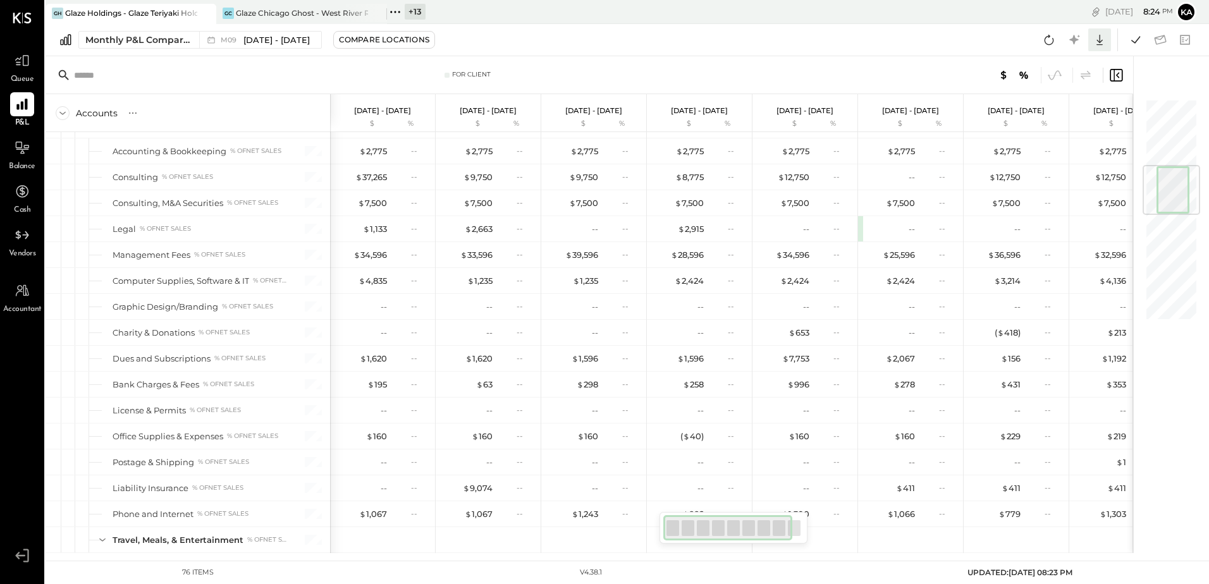
click at [1100, 42] on icon at bounding box center [1099, 40] width 6 height 11
click at [1066, 111] on div "Excel" at bounding box center [1060, 114] width 101 height 27
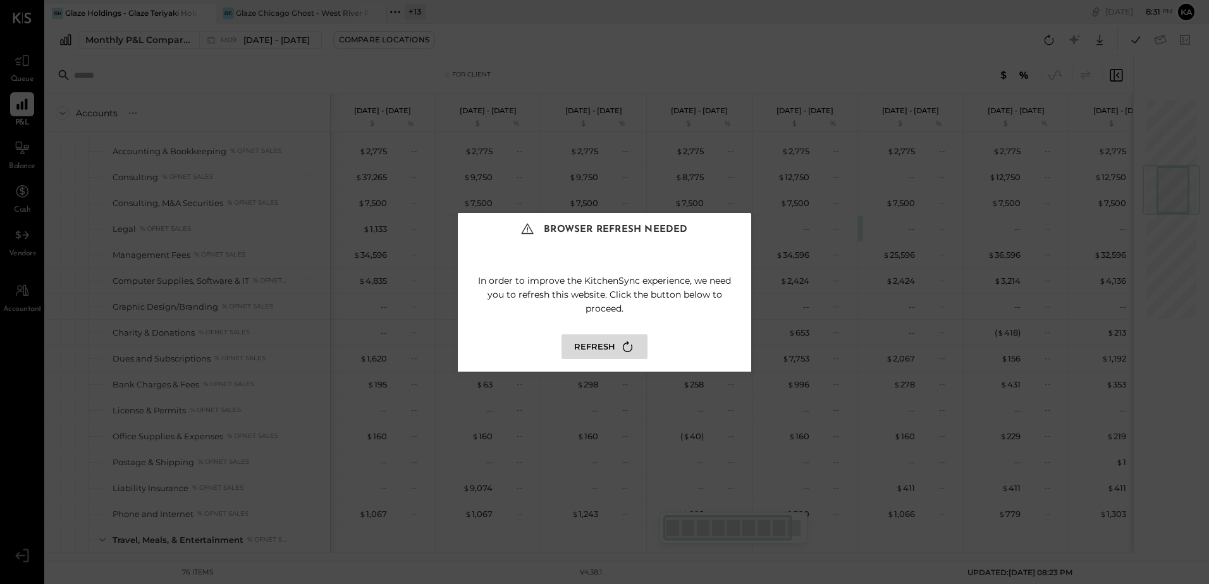
click at [603, 344] on button "Refresh" at bounding box center [604, 346] width 86 height 25
